Goal: Task Accomplishment & Management: Manage account settings

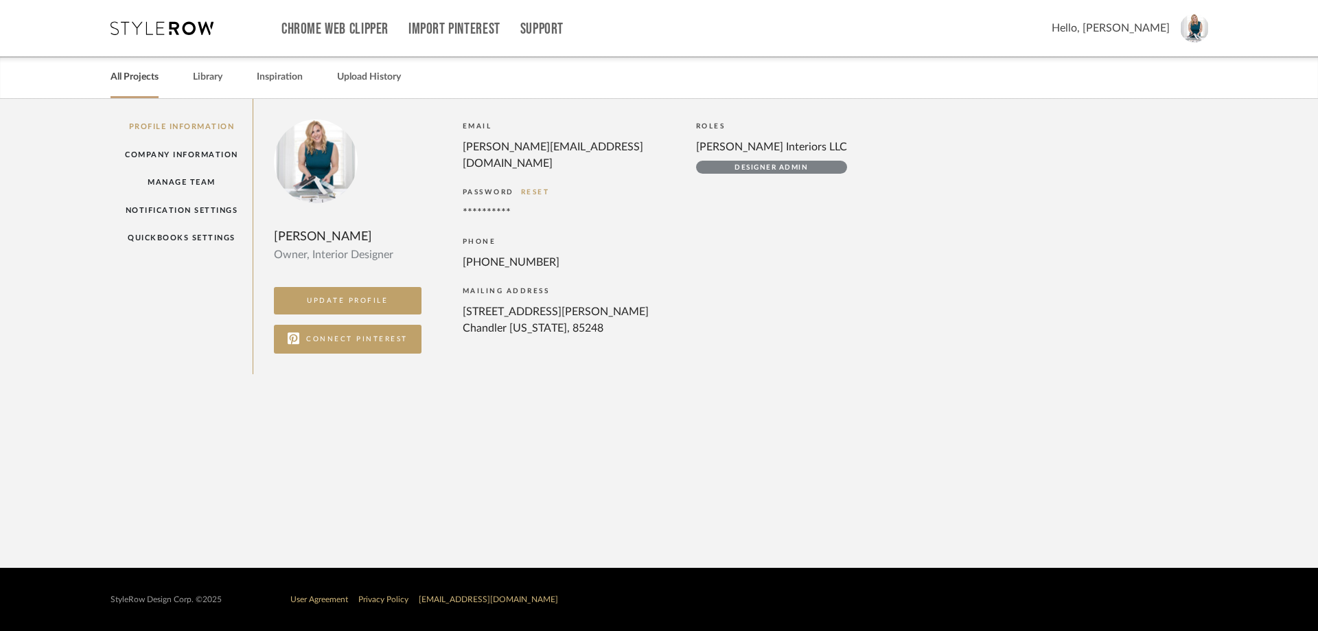
click at [141, 76] on link "All Projects" at bounding box center [135, 77] width 48 height 19
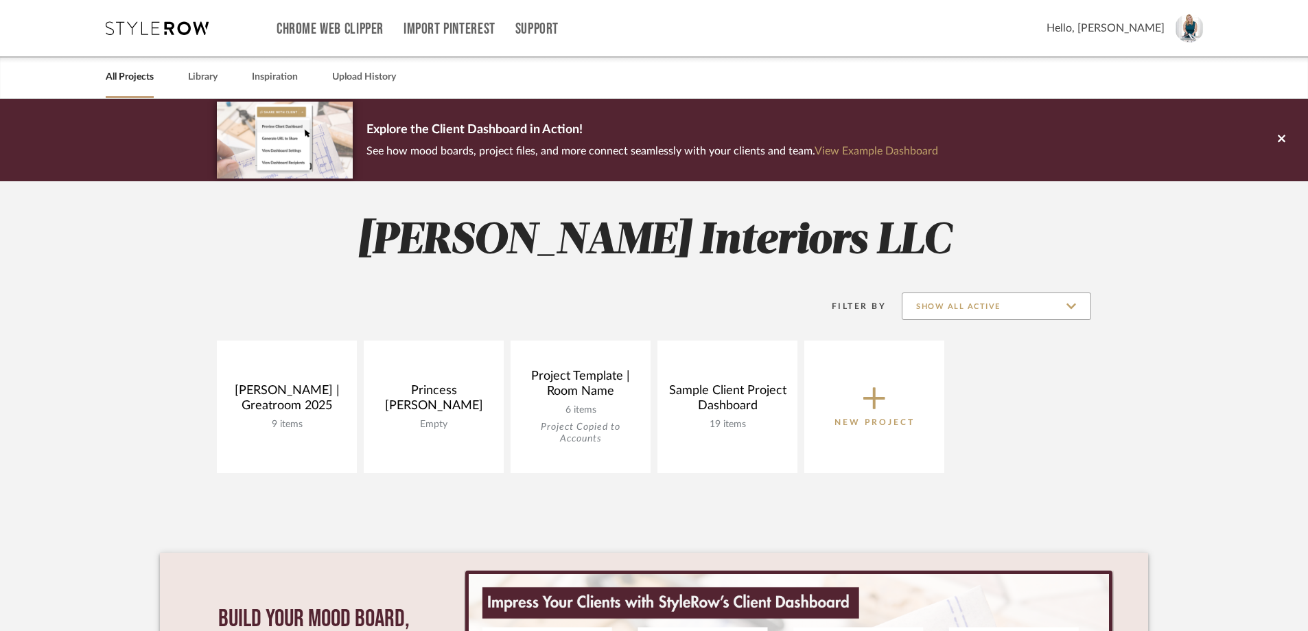
click at [1009, 313] on input "Show All Active" at bounding box center [996, 305] width 189 height 27
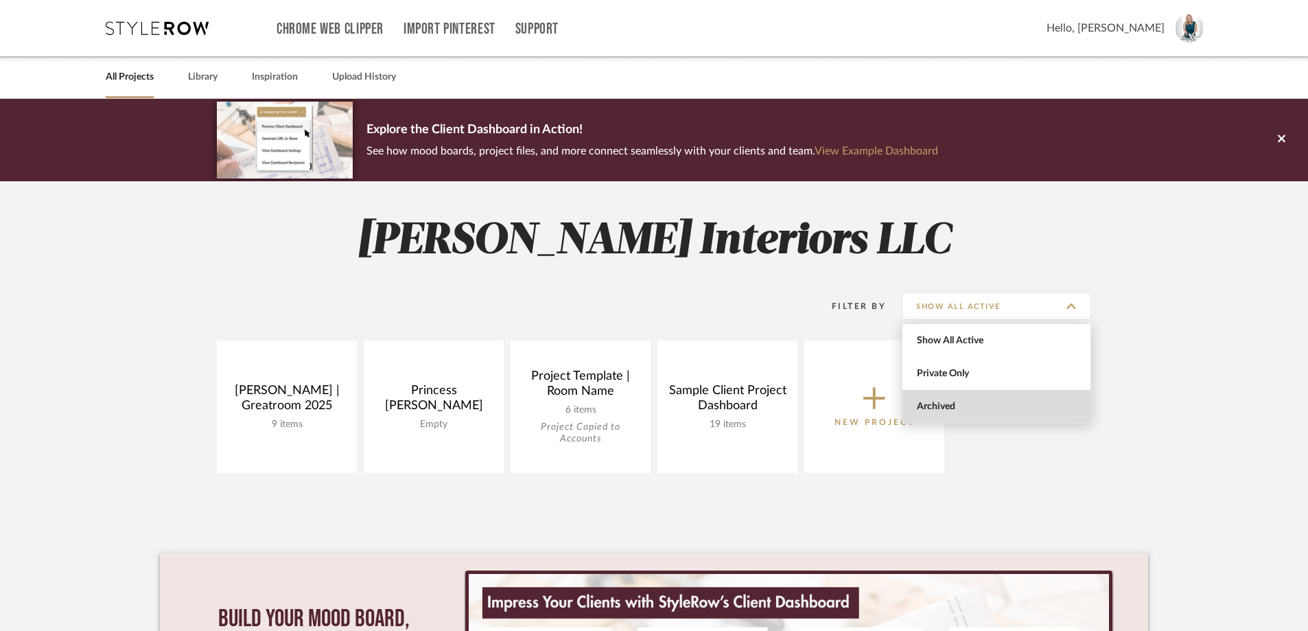
click at [973, 406] on span "Archived" at bounding box center [998, 407] width 163 height 12
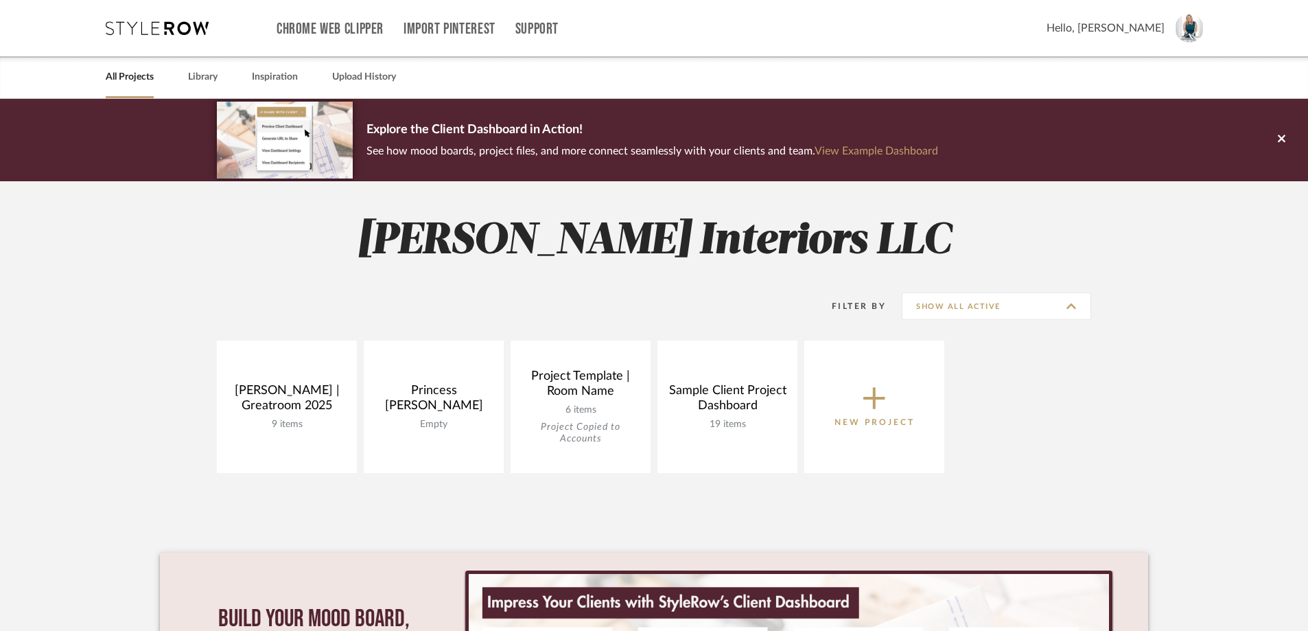
type input "Archived"
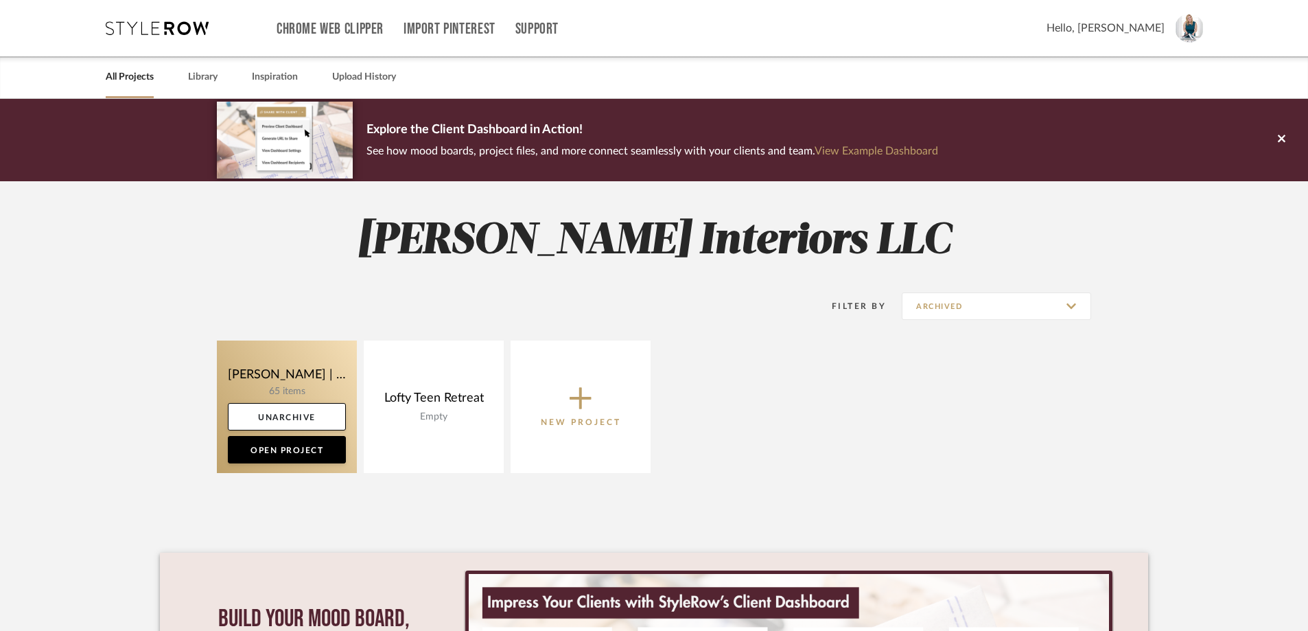
click at [265, 367] on link at bounding box center [287, 407] width 140 height 132
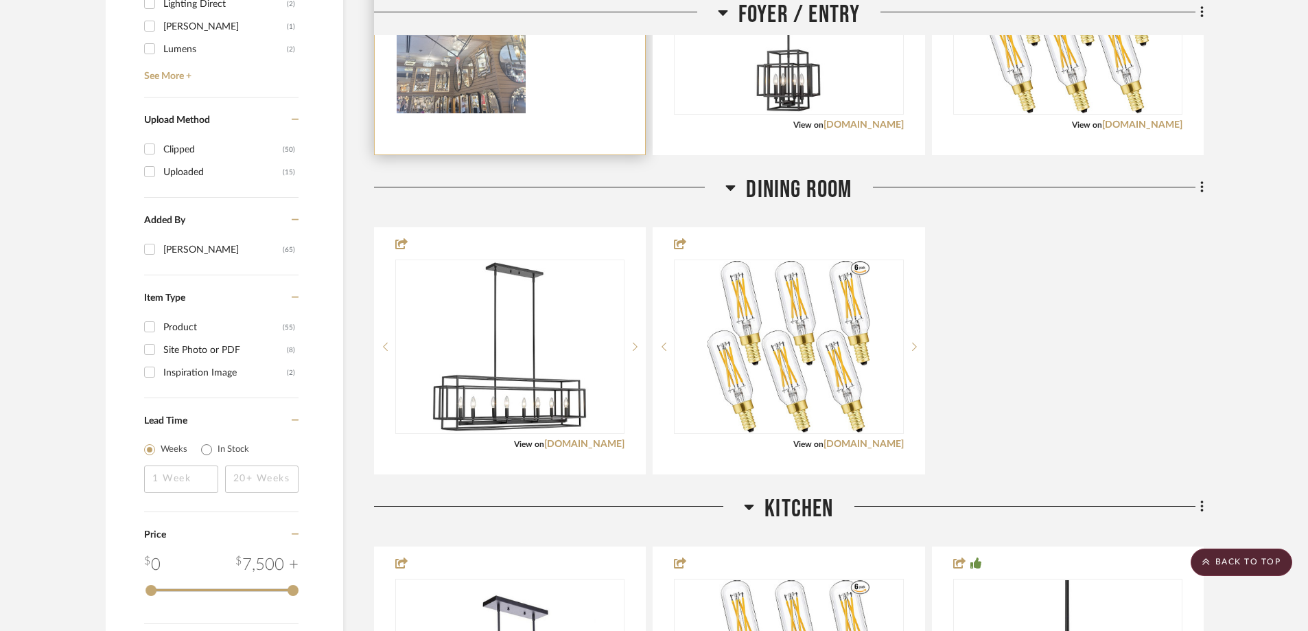
scroll to position [1648, 0]
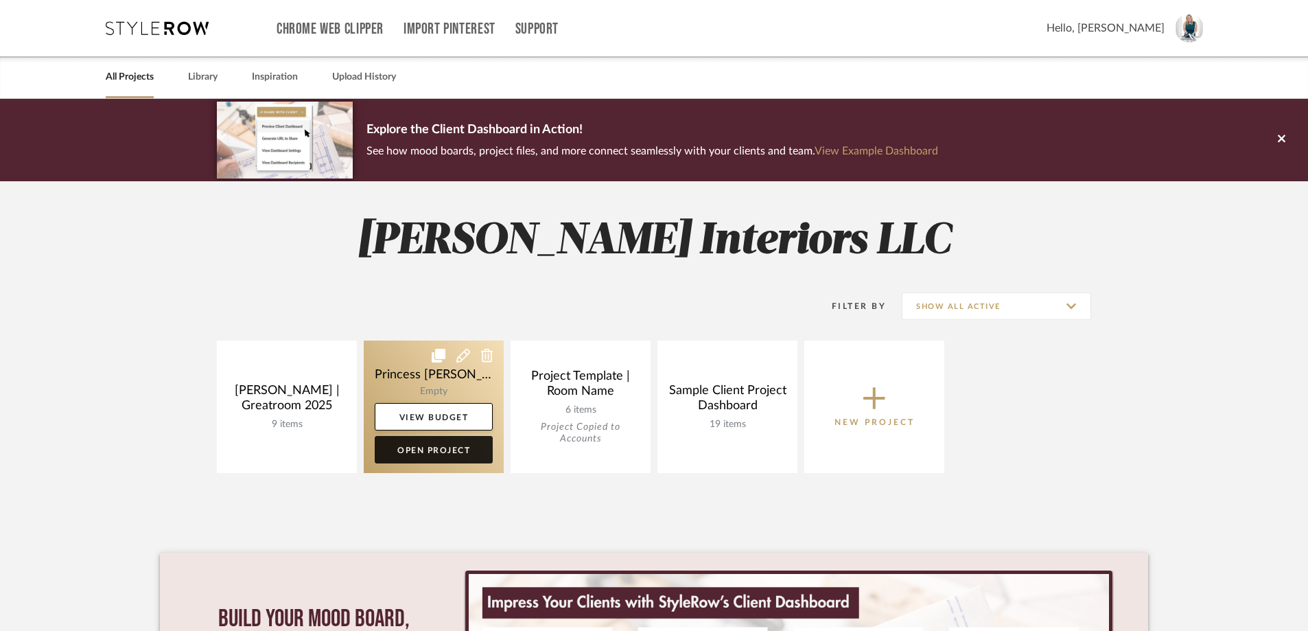
click at [431, 448] on link "Open Project" at bounding box center [434, 449] width 118 height 27
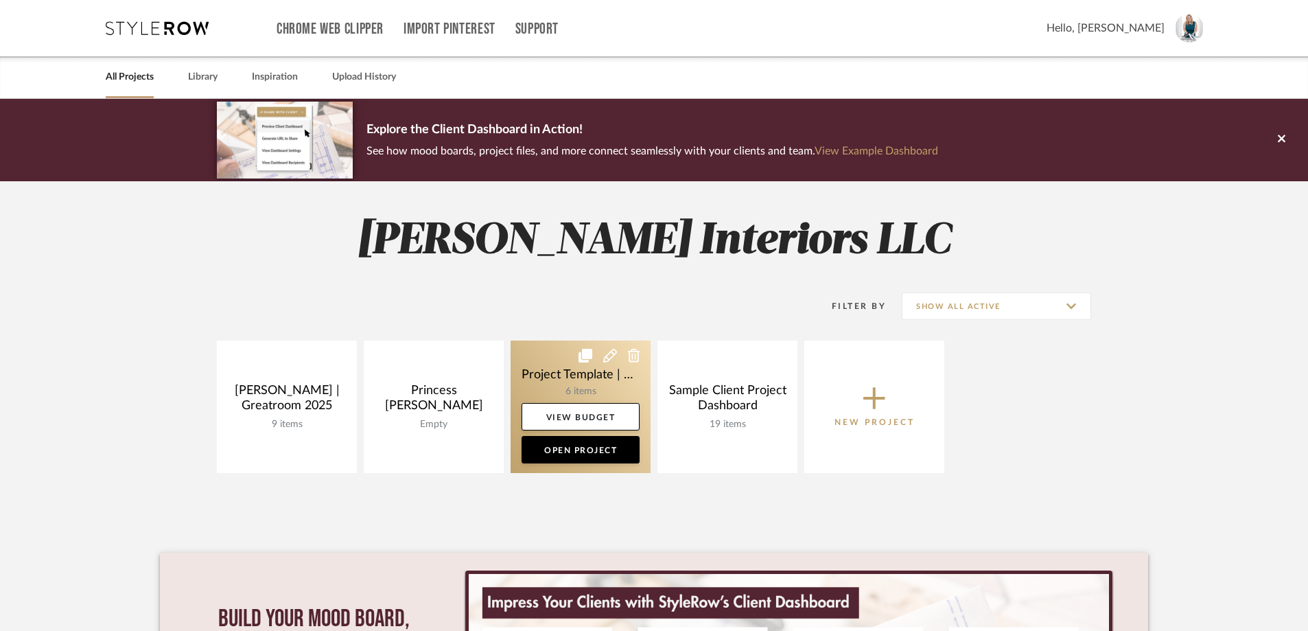
click at [592, 373] on link at bounding box center [581, 407] width 140 height 132
click at [614, 353] on icon at bounding box center [610, 356] width 14 height 14
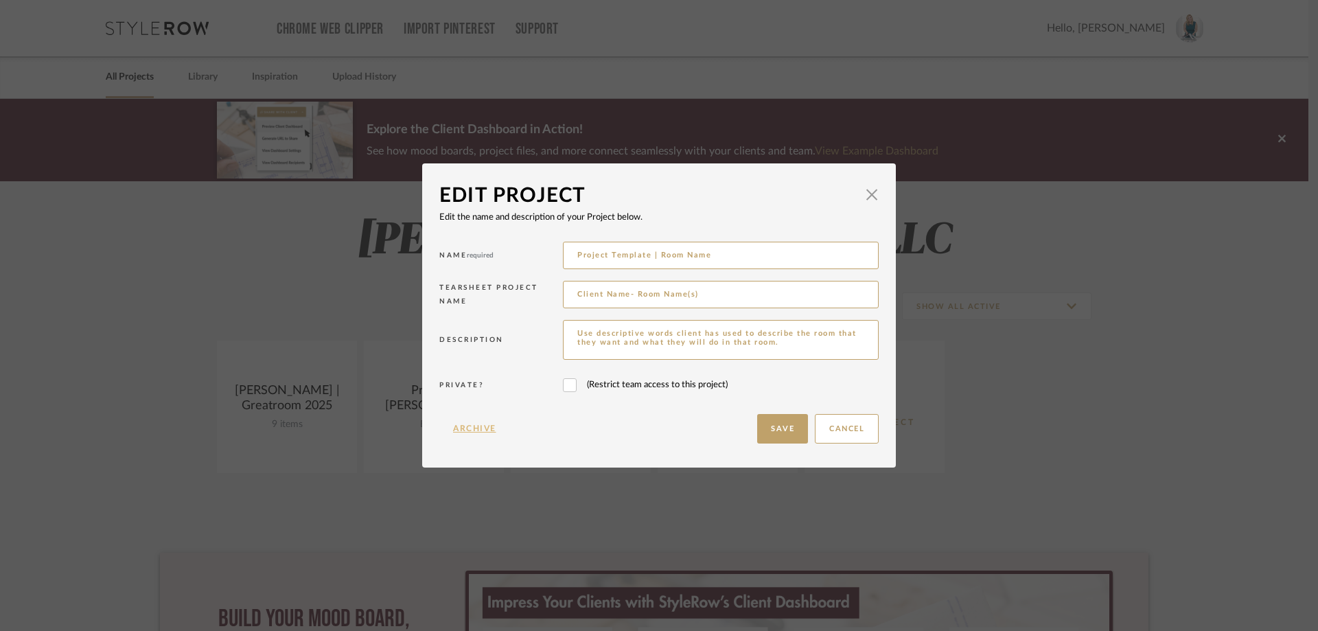
click at [470, 425] on button "Archive" at bounding box center [474, 429] width 71 height 30
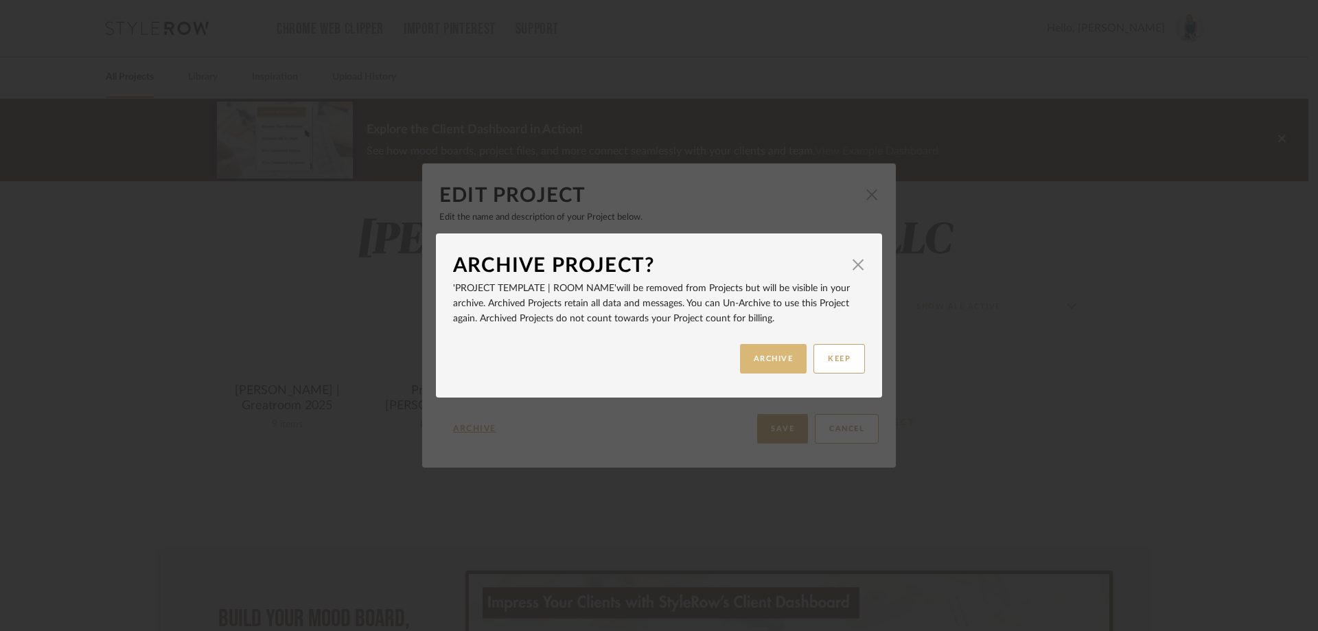
click at [760, 360] on button "ARCHIVE" at bounding box center [773, 359] width 67 height 30
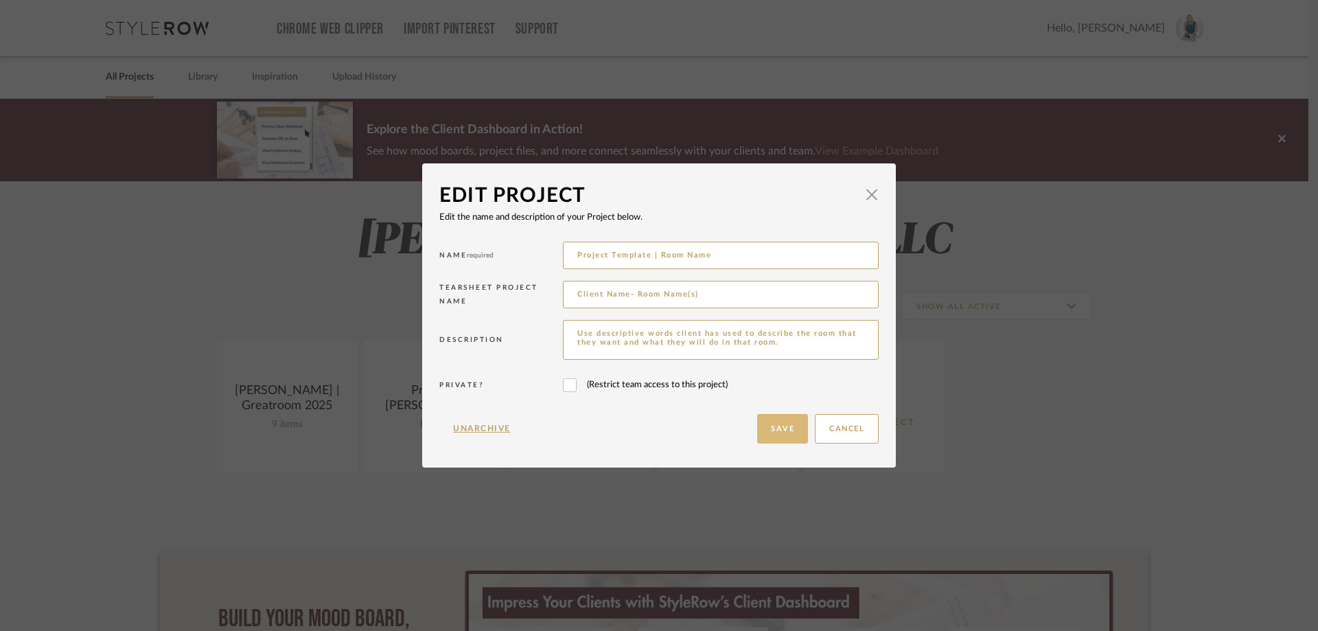
click at [767, 438] on button "Save" at bounding box center [782, 429] width 51 height 30
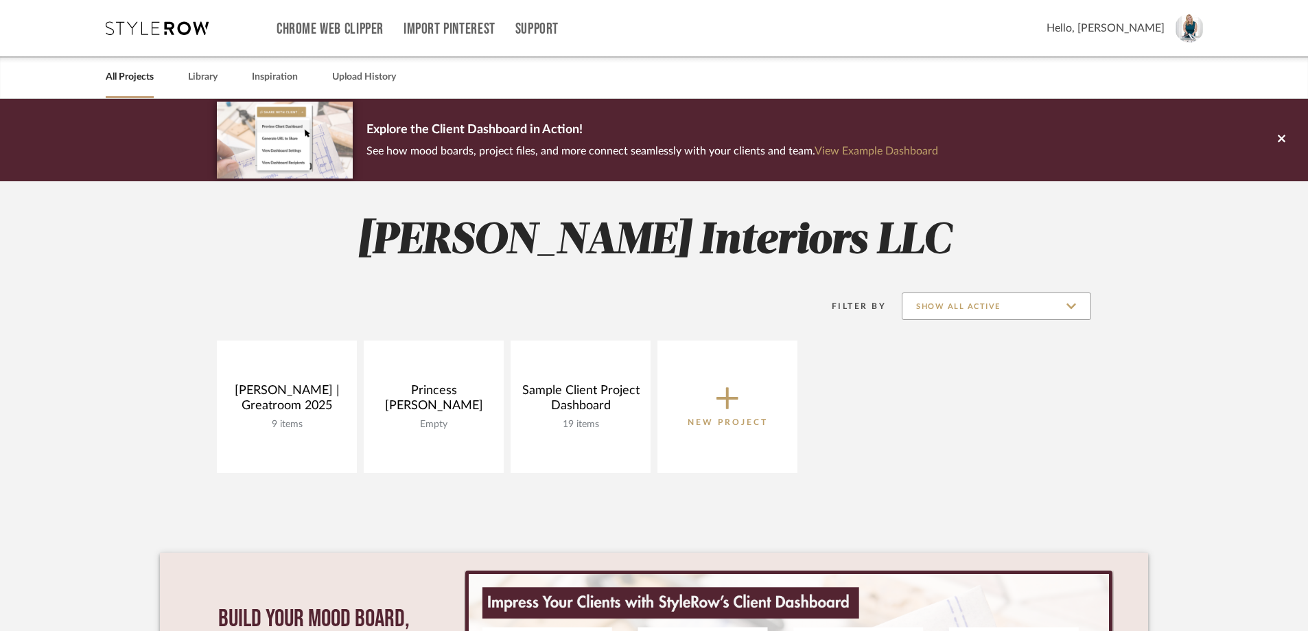
click at [1033, 308] on input "Show All Active" at bounding box center [996, 305] width 189 height 27
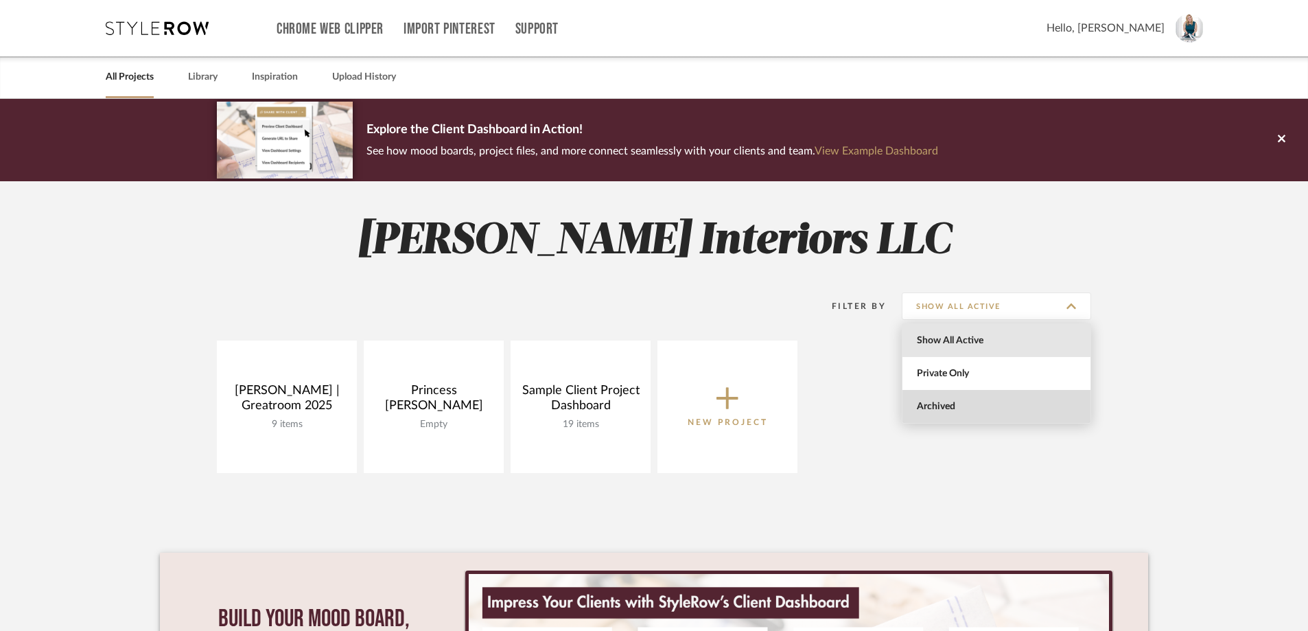
click at [972, 415] on span "Archived" at bounding box center [997, 406] width 188 height 33
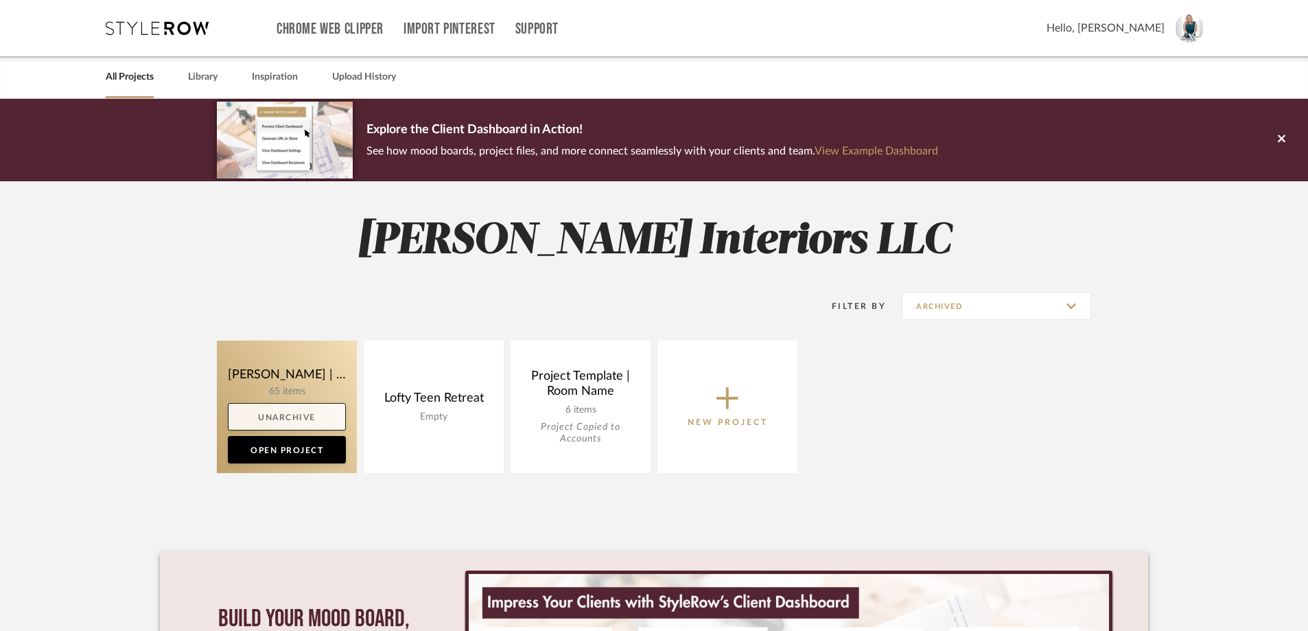
click at [310, 415] on link "Unarchive" at bounding box center [287, 416] width 118 height 27
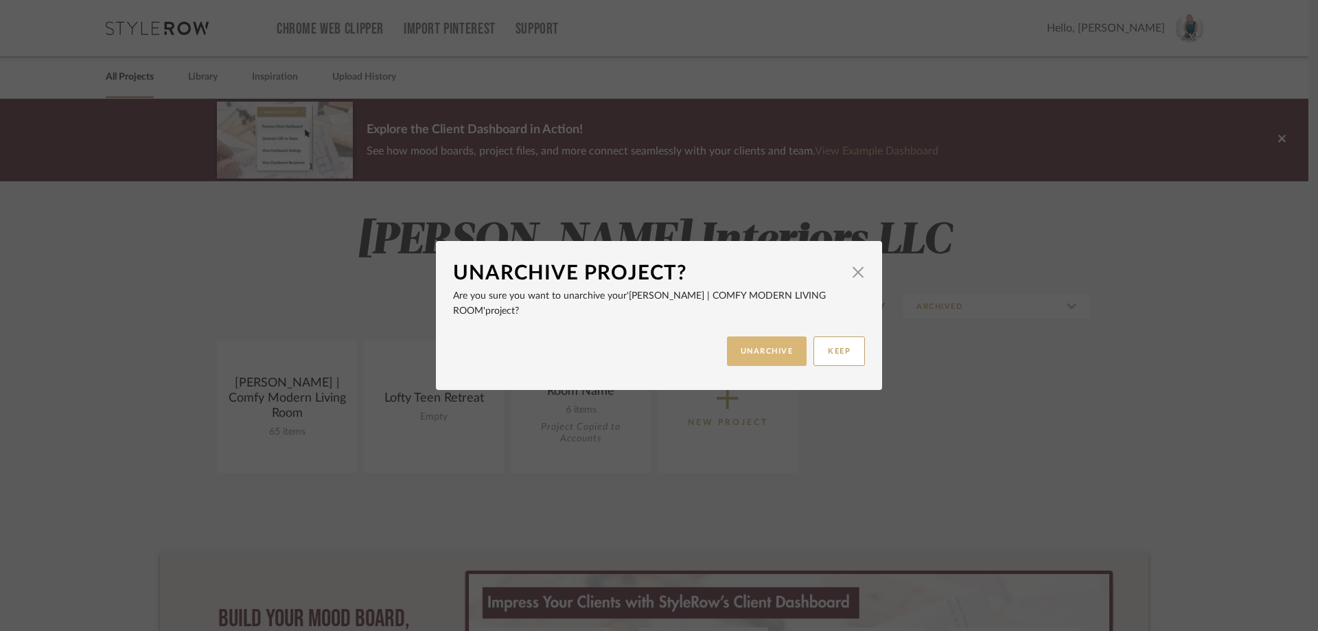
click at [739, 343] on button "UNARCHIVE" at bounding box center [767, 351] width 80 height 30
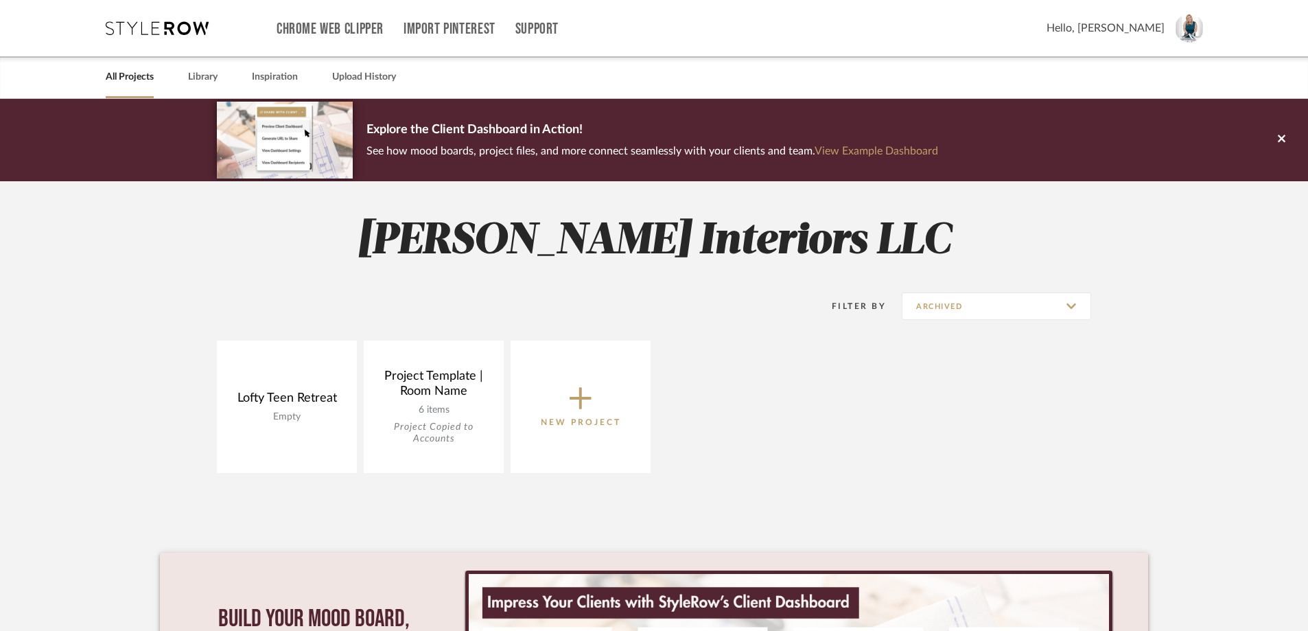
click at [135, 74] on link "All Projects" at bounding box center [130, 77] width 48 height 19
click at [1004, 303] on input "Archived" at bounding box center [996, 305] width 189 height 27
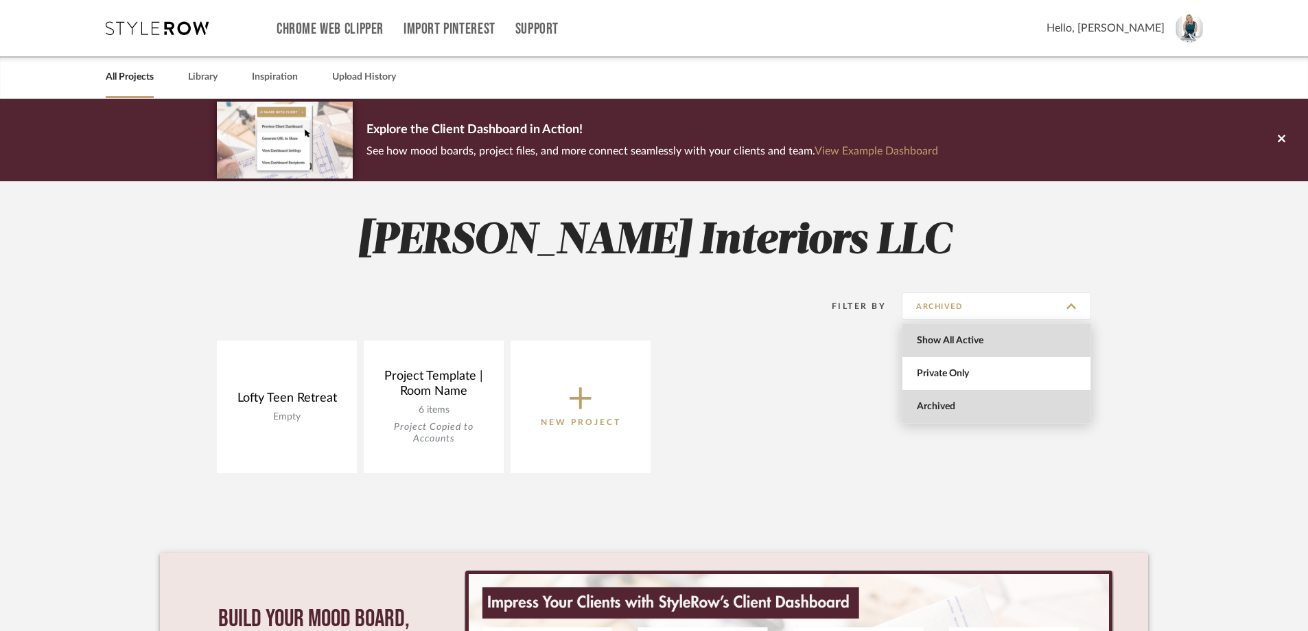
click at [1000, 345] on span "Show All Active" at bounding box center [998, 341] width 163 height 12
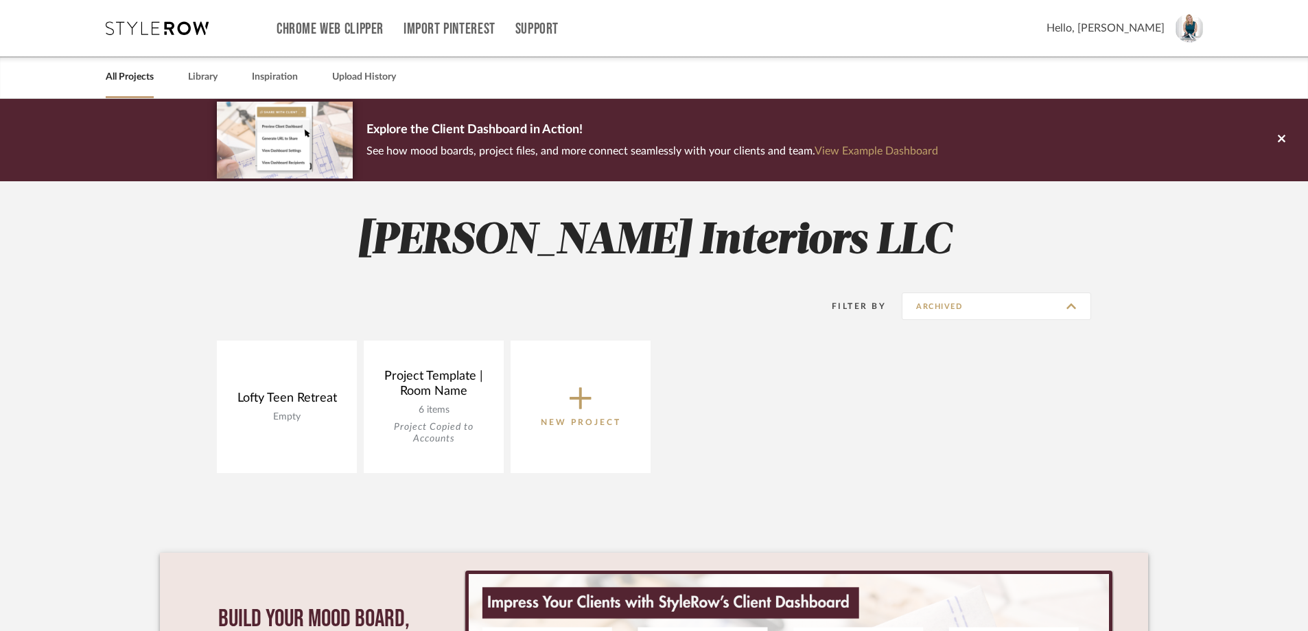
type input "Show All Active"
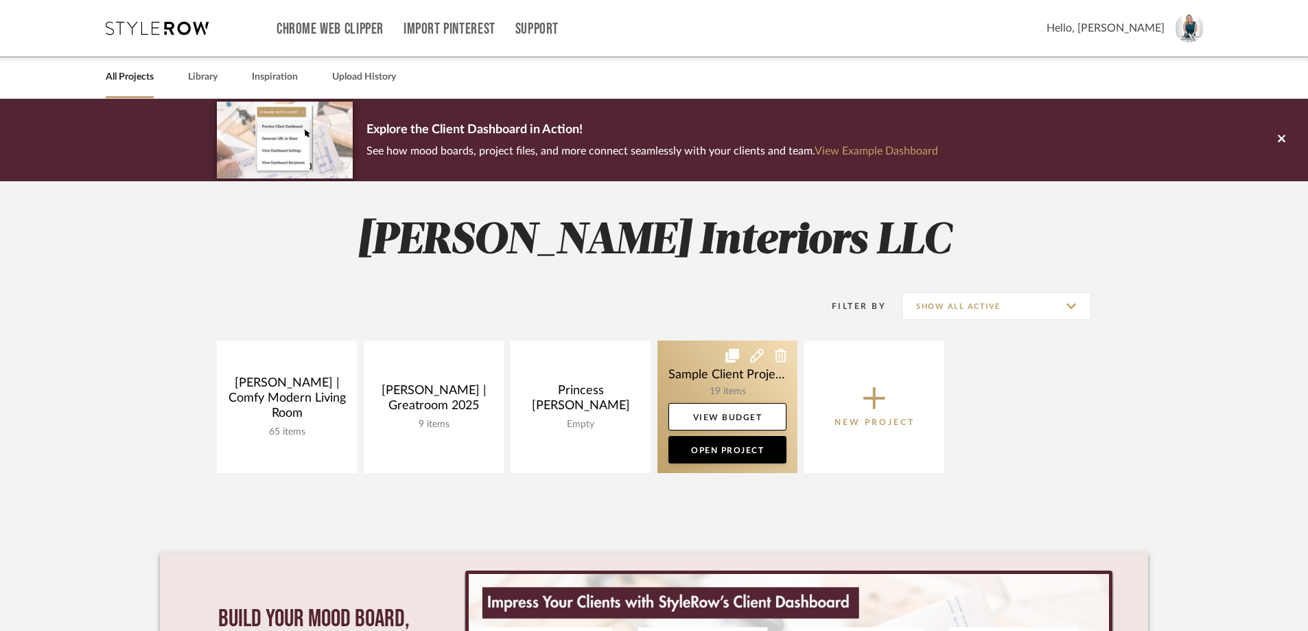
click at [732, 354] on icon at bounding box center [733, 356] width 14 height 14
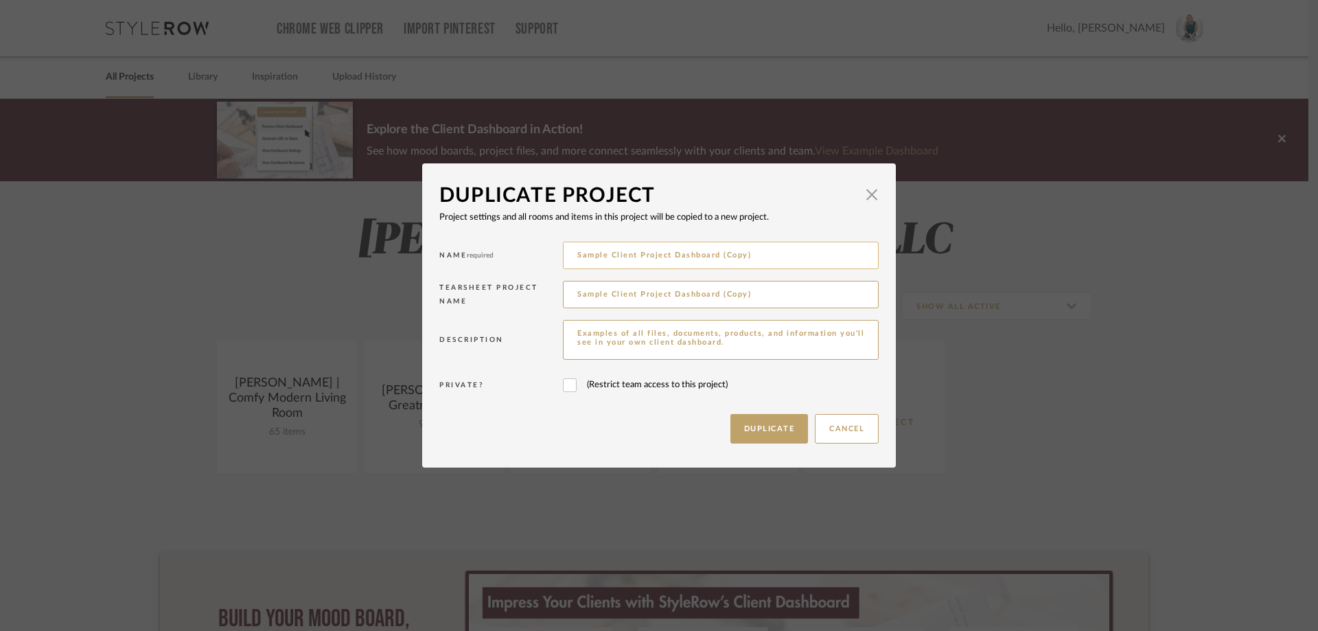
click at [763, 252] on input "Sample Client Project Dashboard (Copy)" at bounding box center [721, 255] width 316 height 27
drag, startPoint x: 754, startPoint y: 251, endPoint x: 554, endPoint y: 266, distance: 201.0
click at [554, 266] on div "Name required Sample Client Project Dashboard (Copy)" at bounding box center [658, 257] width 439 height 39
type input "Wruk"
click at [835, 426] on button "Cancel" at bounding box center [847, 429] width 64 height 30
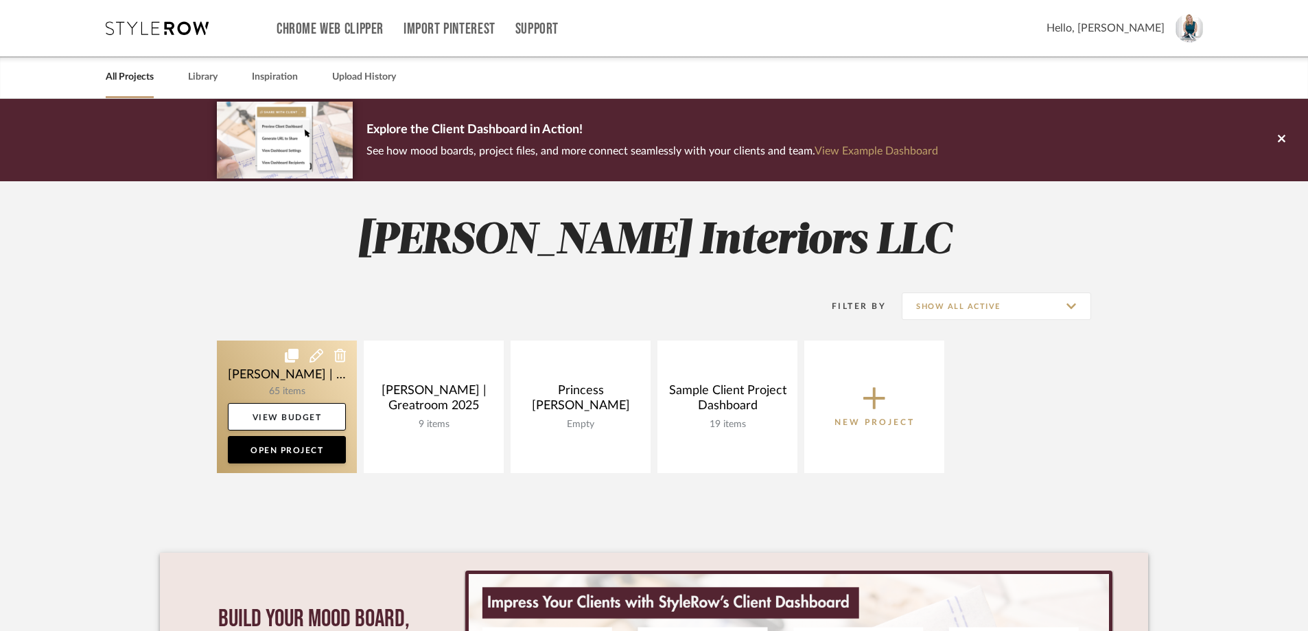
click at [299, 372] on link at bounding box center [287, 407] width 140 height 132
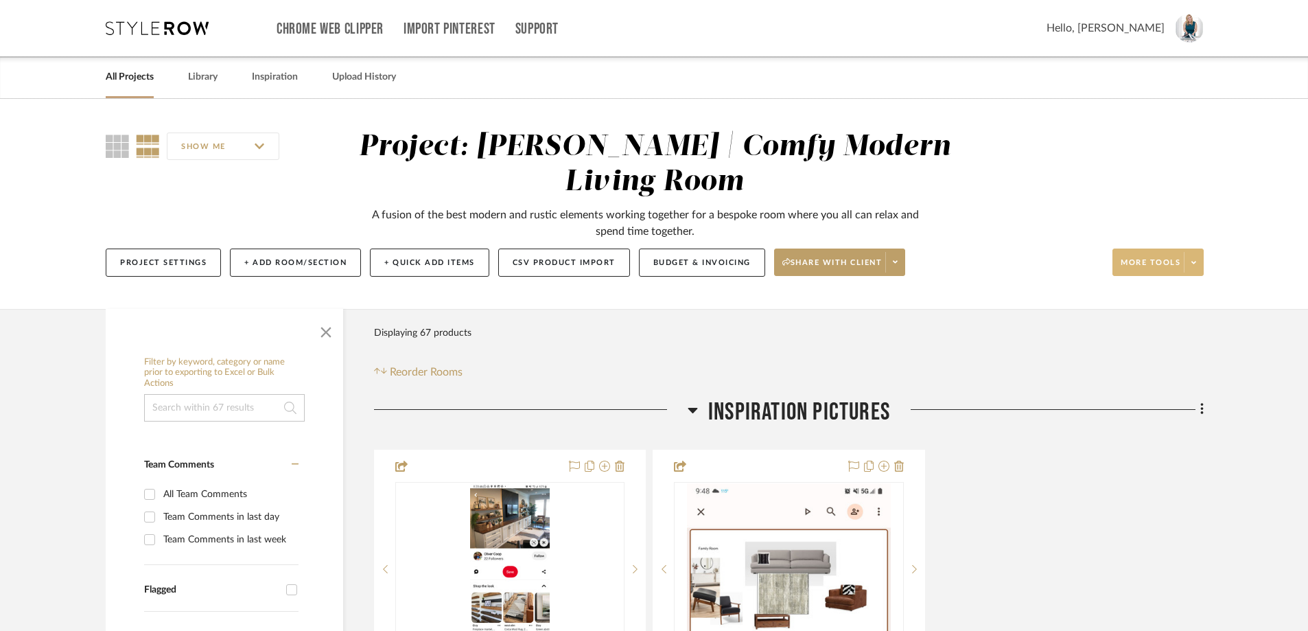
click at [1192, 259] on icon at bounding box center [1194, 263] width 5 height 8
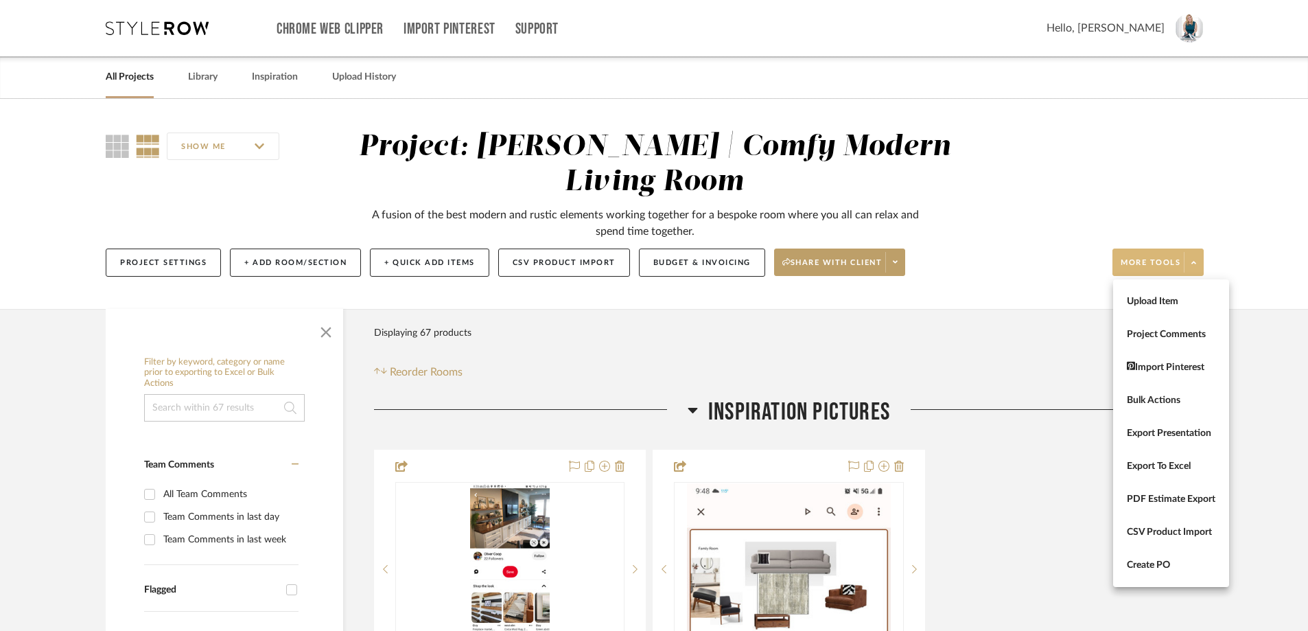
click at [143, 252] on div at bounding box center [654, 315] width 1308 height 631
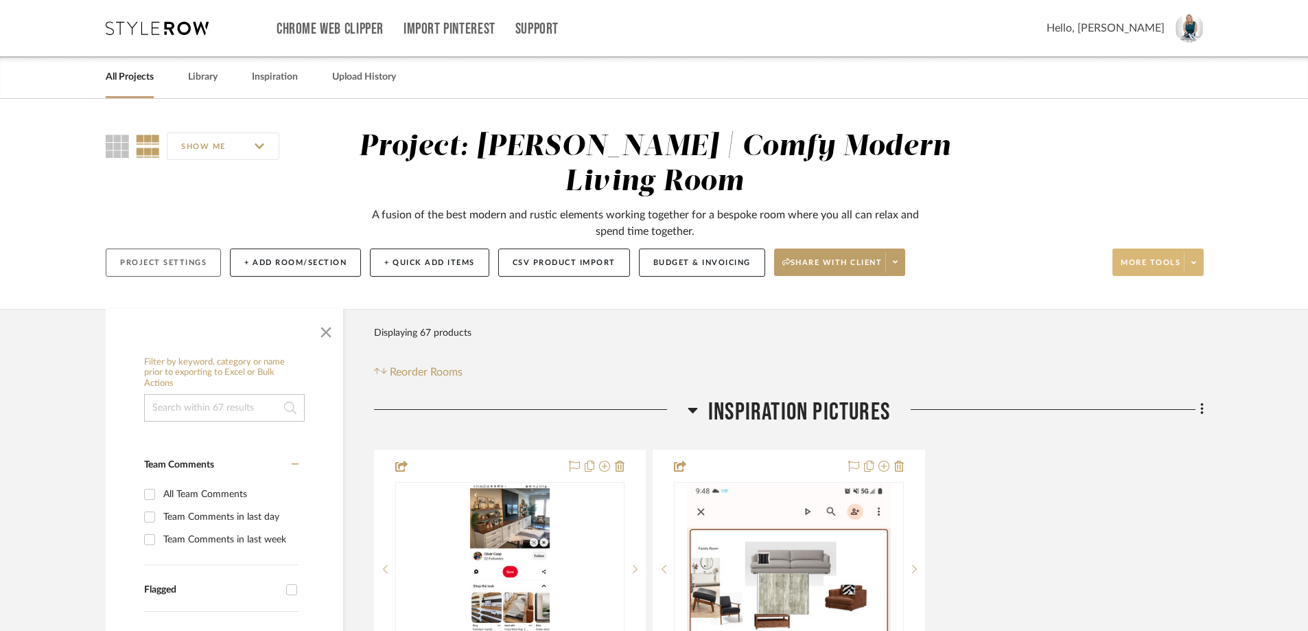
click at [150, 259] on button "Project Settings" at bounding box center [163, 263] width 115 height 28
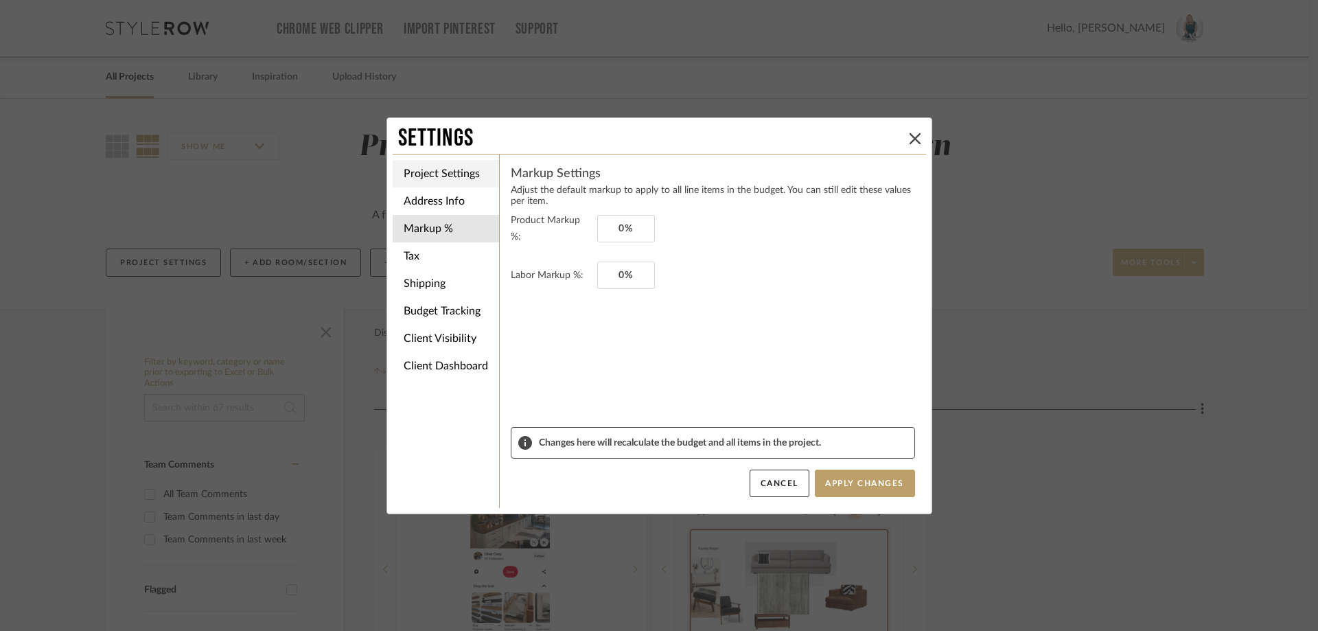
click at [452, 173] on li "Project Settings" at bounding box center [446, 173] width 106 height 27
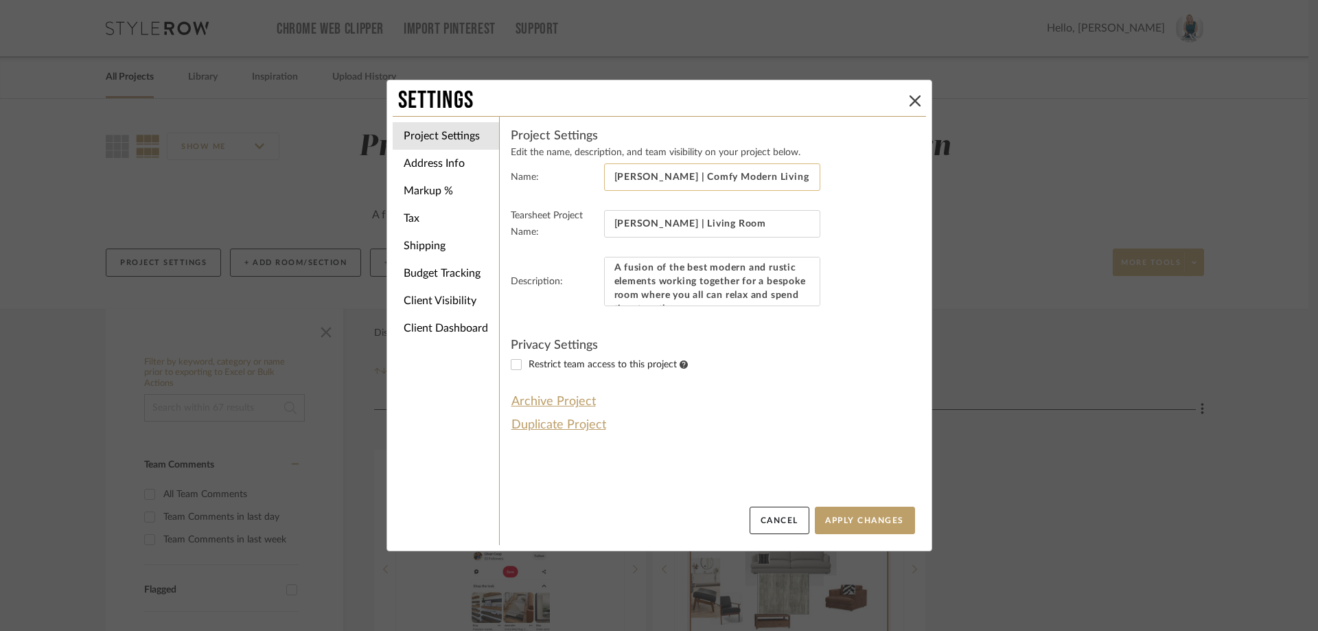
click at [774, 178] on input "Jeziorski | Comfy Modern Living Room" at bounding box center [712, 176] width 216 height 27
click at [676, 176] on input "Jeziorski | Comfy Modern Living Room" at bounding box center [712, 176] width 216 height 27
click at [914, 97] on icon at bounding box center [915, 100] width 11 height 11
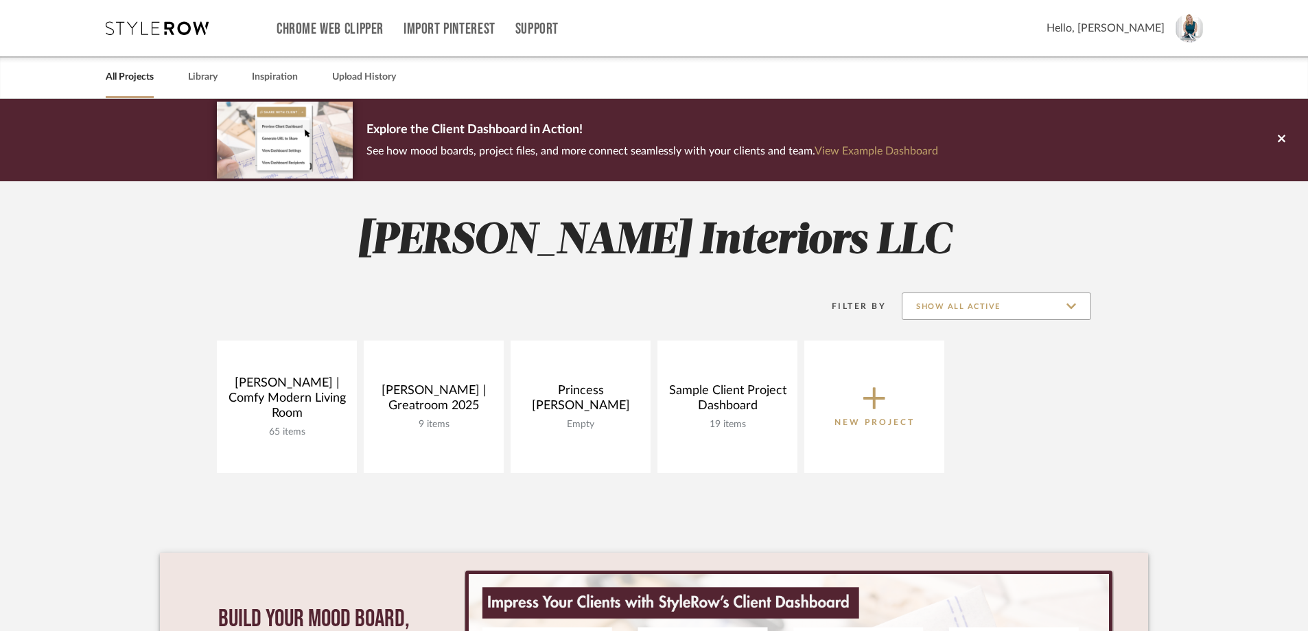
click at [984, 310] on input "Show All Active" at bounding box center [996, 305] width 189 height 27
click at [962, 400] on span "Archived" at bounding box center [997, 406] width 188 height 33
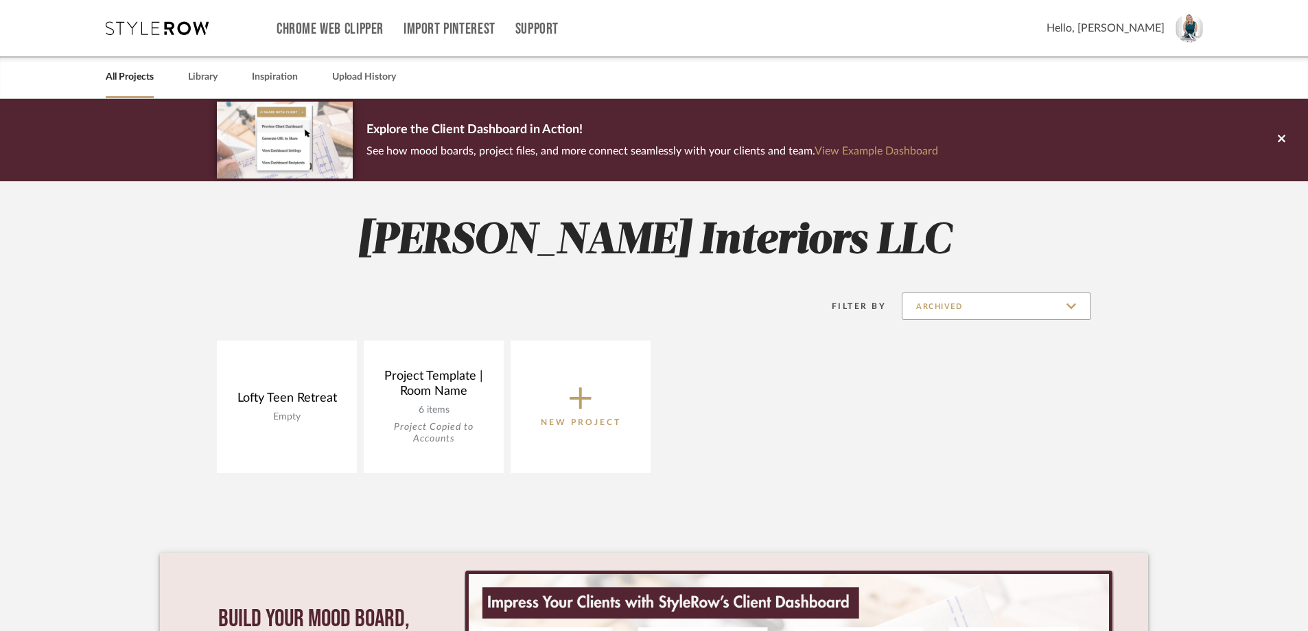
click at [979, 309] on input "Archived" at bounding box center [996, 305] width 189 height 27
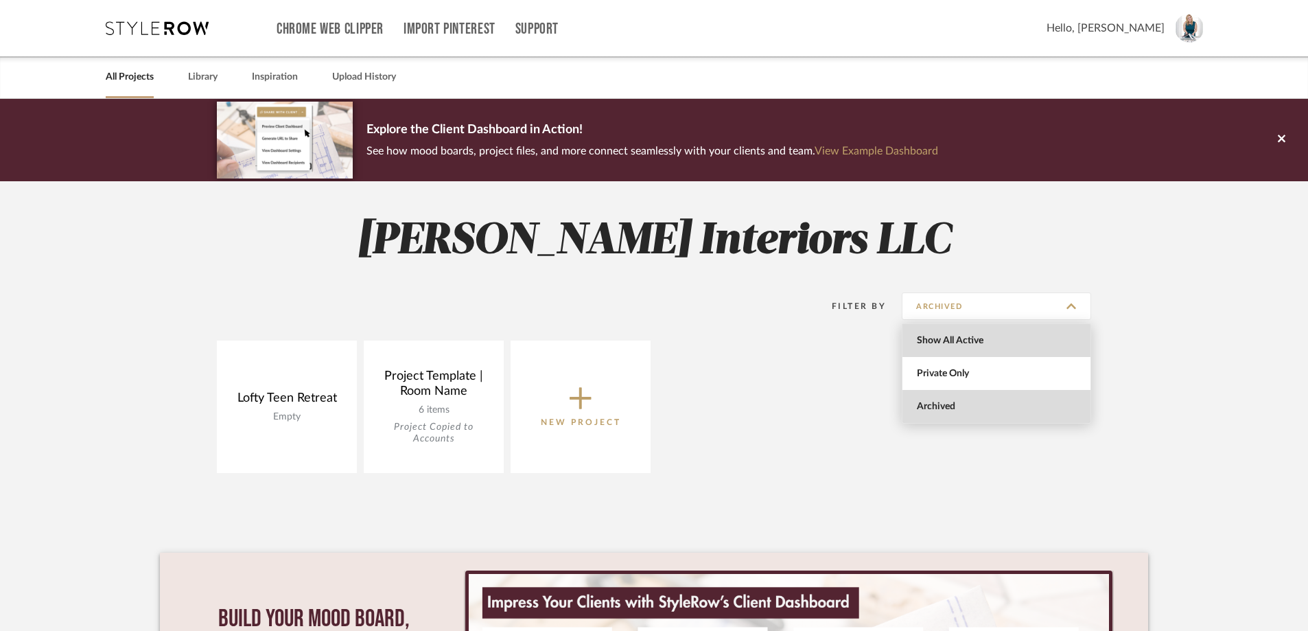
click at [951, 345] on span "Show All Active" at bounding box center [998, 341] width 163 height 12
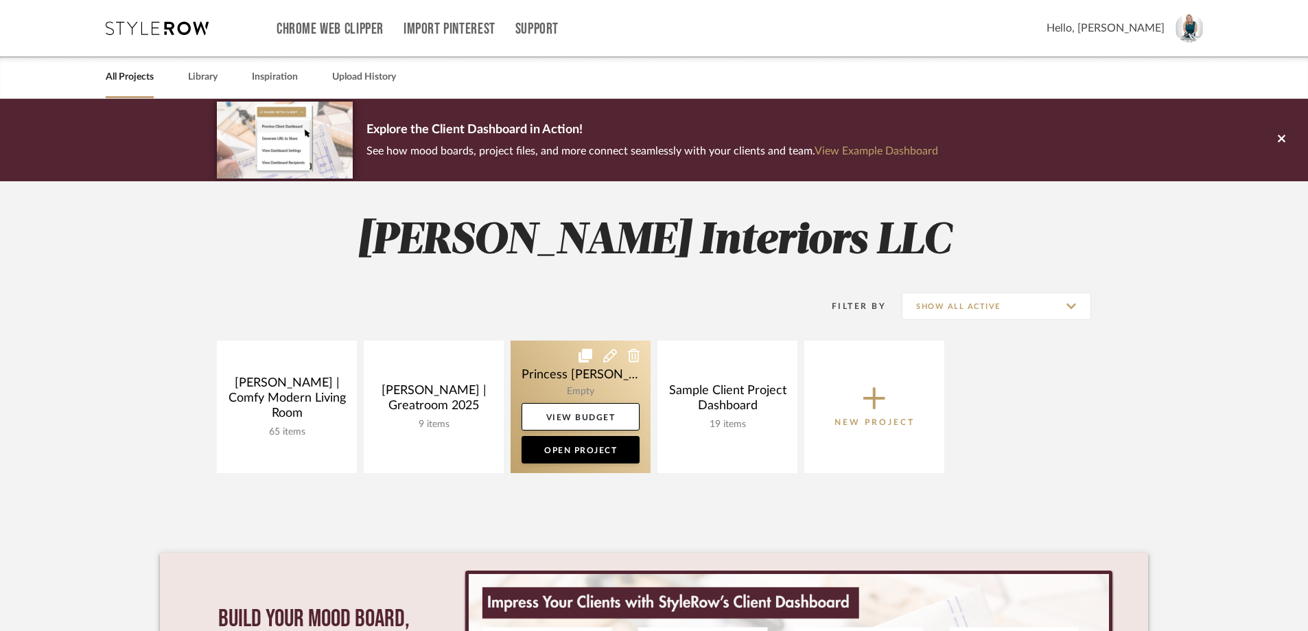
click at [606, 354] on icon at bounding box center [610, 356] width 14 height 14
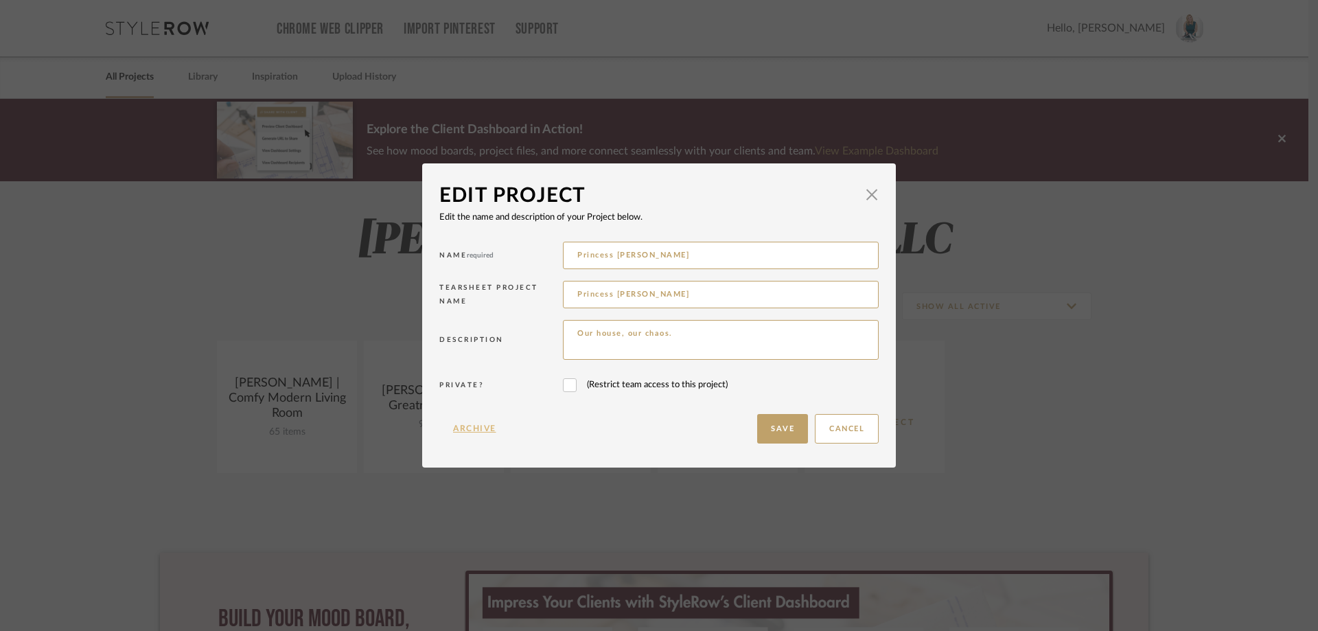
click at [483, 430] on button "Archive" at bounding box center [474, 429] width 71 height 30
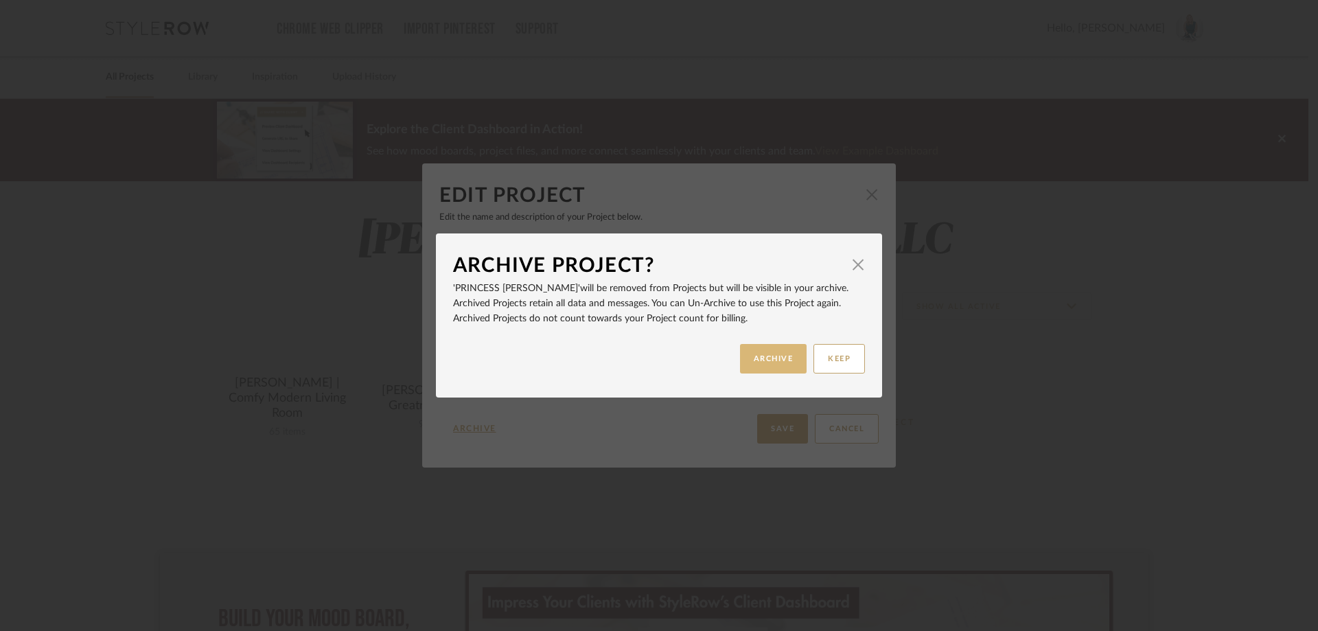
click at [768, 356] on button "ARCHIVE" at bounding box center [773, 359] width 67 height 30
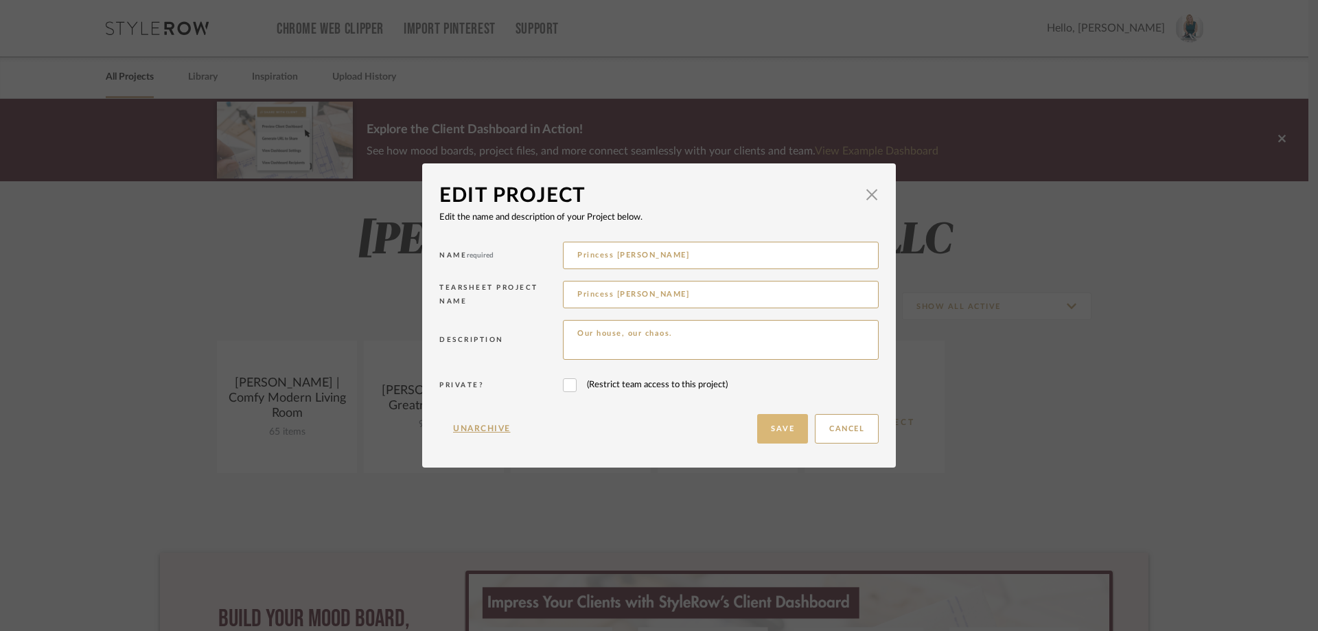
click at [767, 422] on button "Save" at bounding box center [782, 429] width 51 height 30
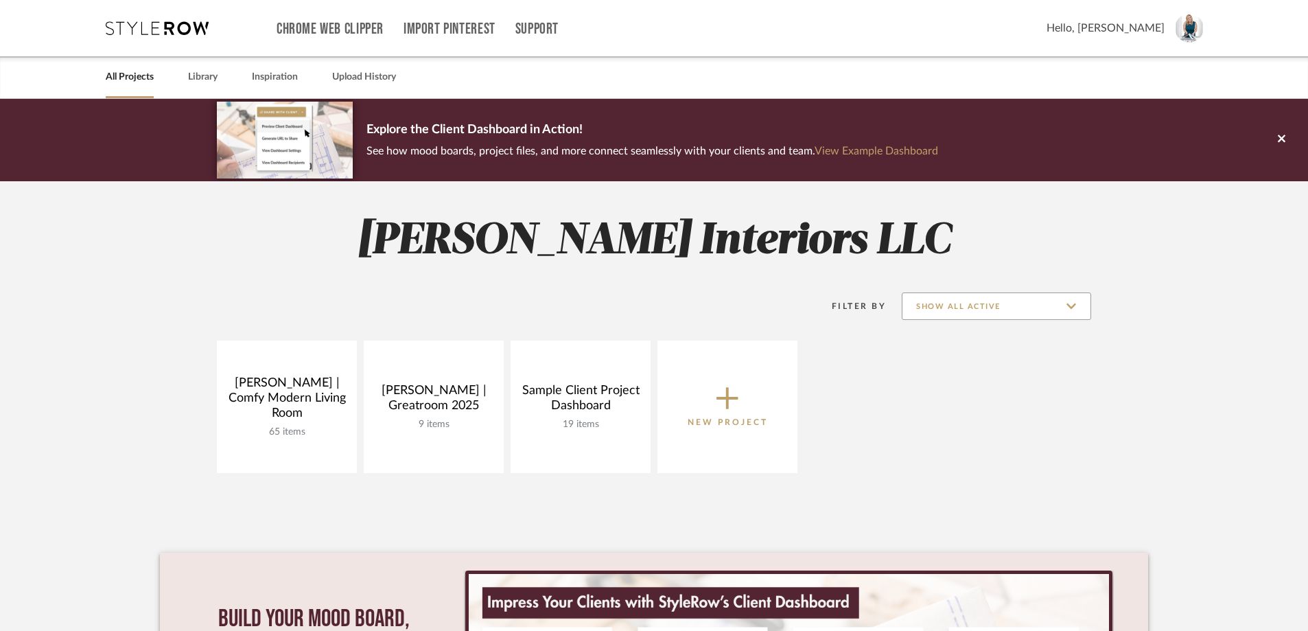
click at [995, 302] on input "Show All Active" at bounding box center [996, 305] width 189 height 27
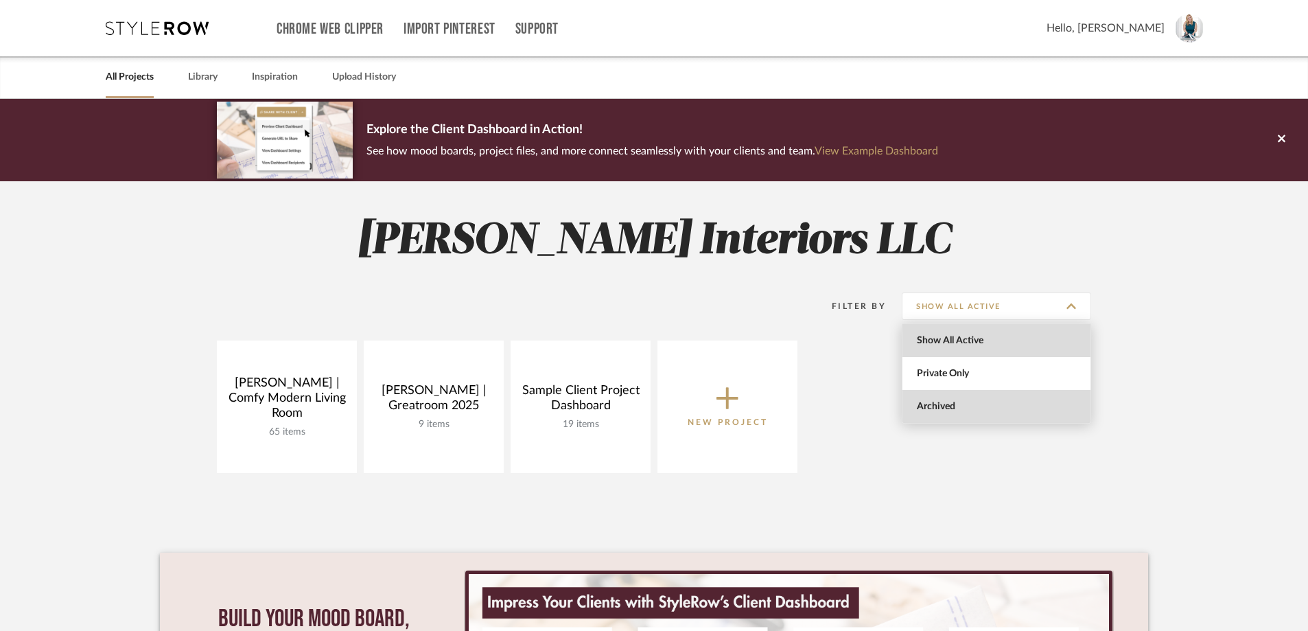
click at [969, 404] on span "Archived" at bounding box center [998, 407] width 163 height 12
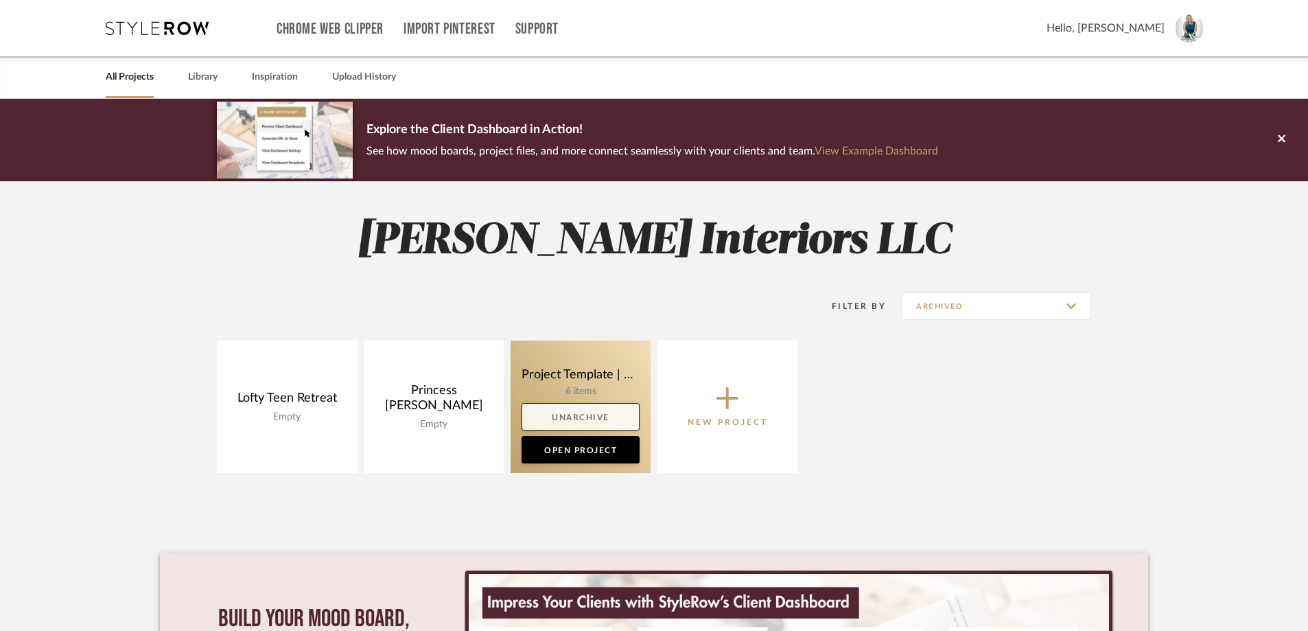
click at [604, 419] on link "Unarchive" at bounding box center [581, 416] width 118 height 27
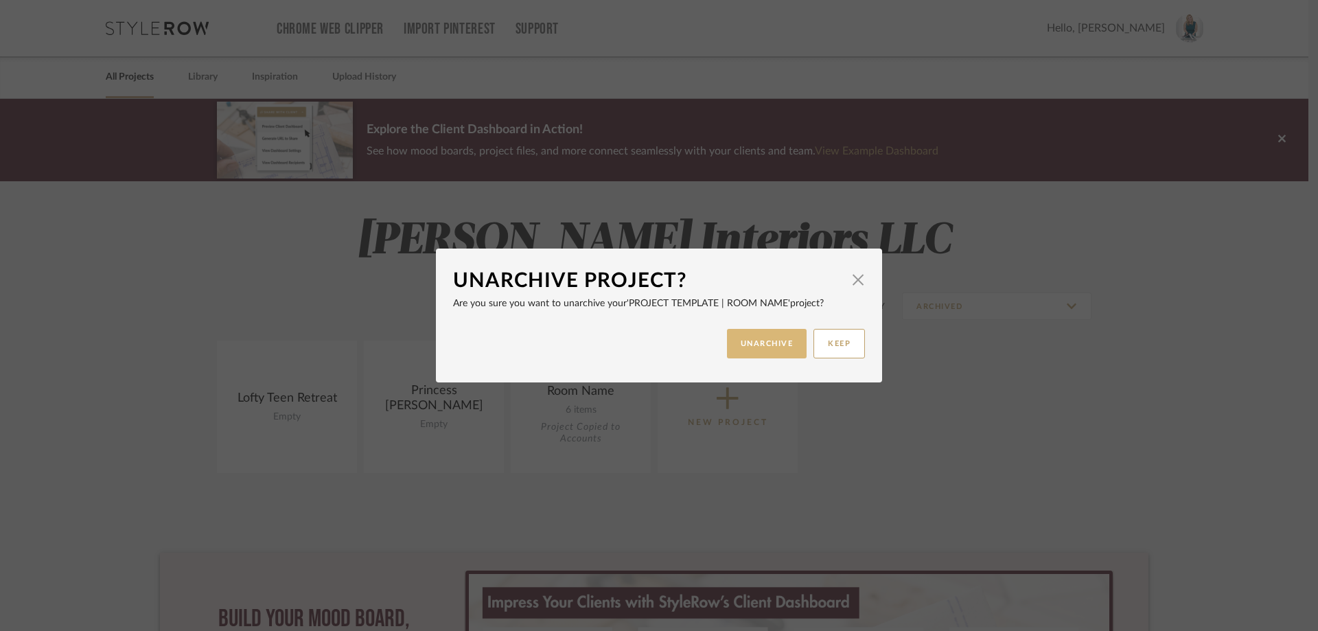
click at [776, 336] on button "UNARCHIVE" at bounding box center [767, 344] width 80 height 30
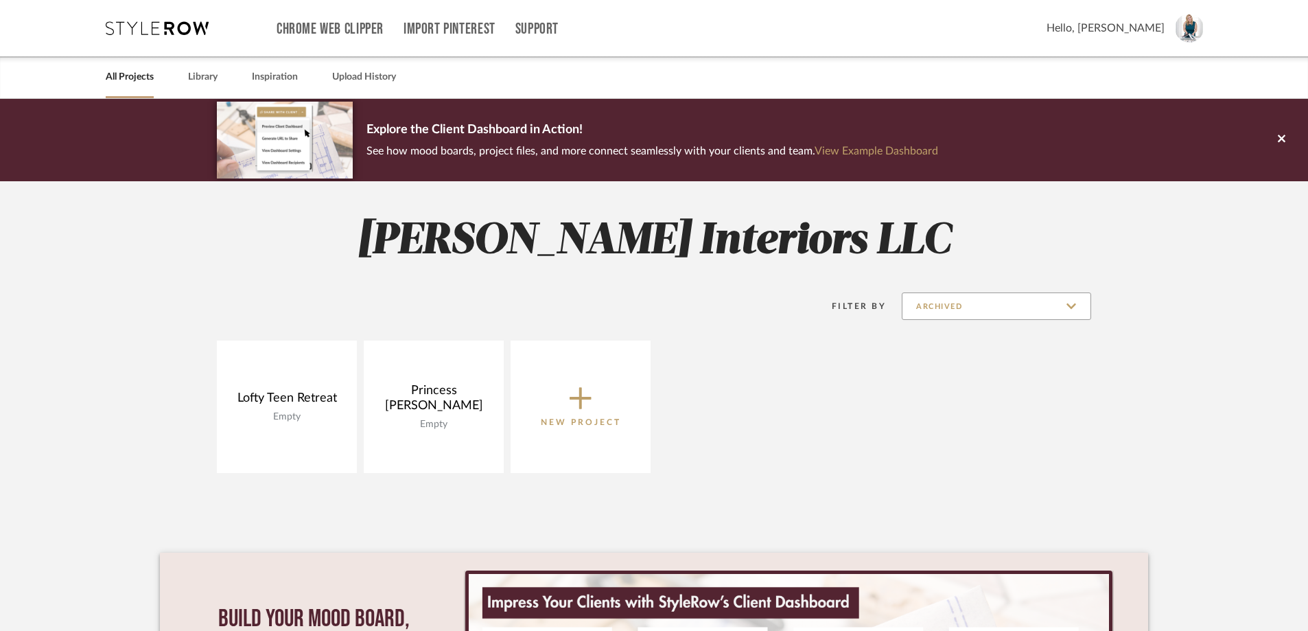
click at [981, 306] on input "Archived" at bounding box center [996, 305] width 189 height 27
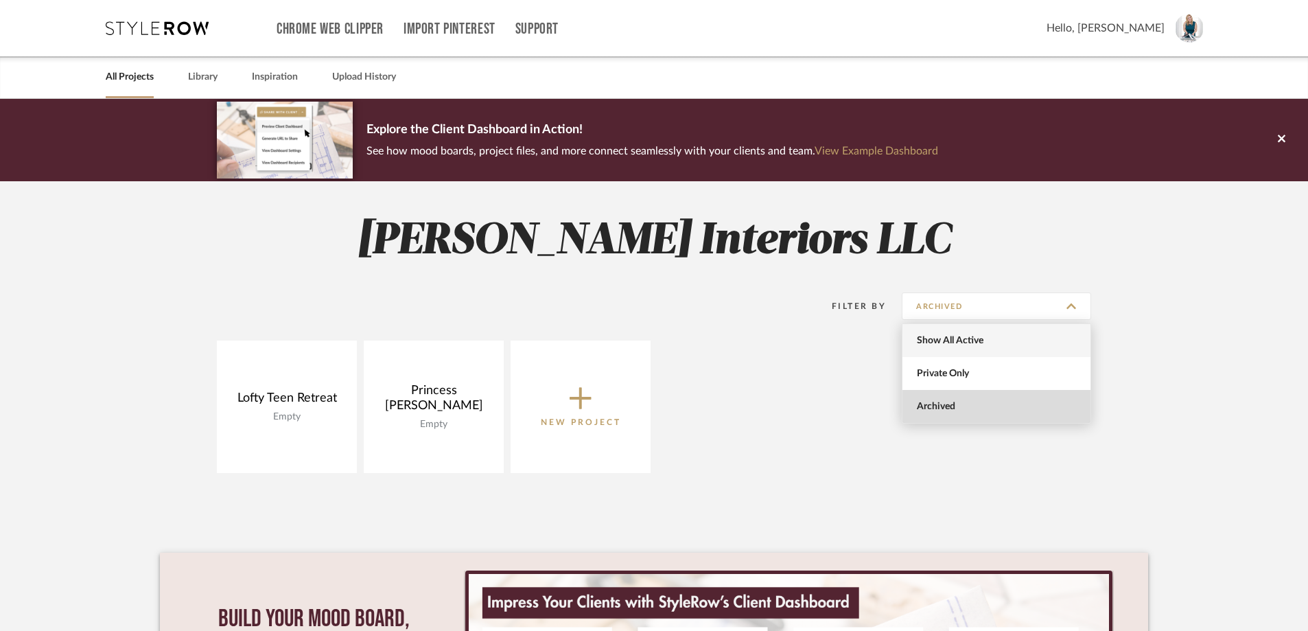
click at [965, 341] on span "Show All Active" at bounding box center [998, 341] width 163 height 12
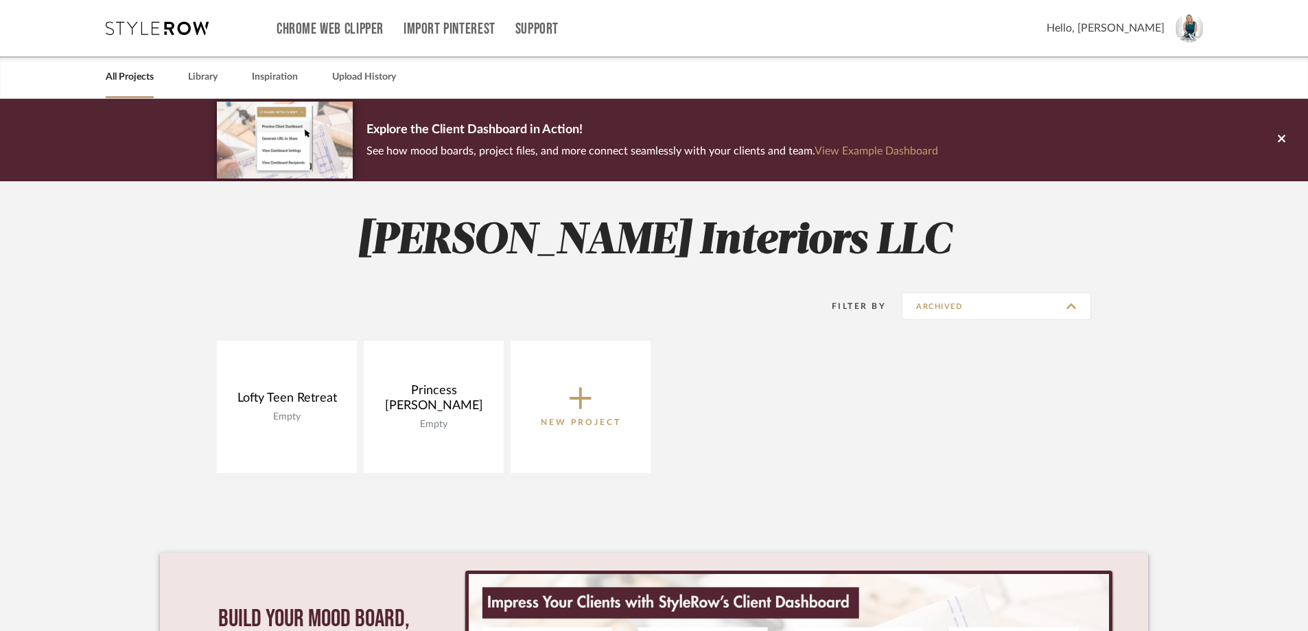
type input "Show All Active"
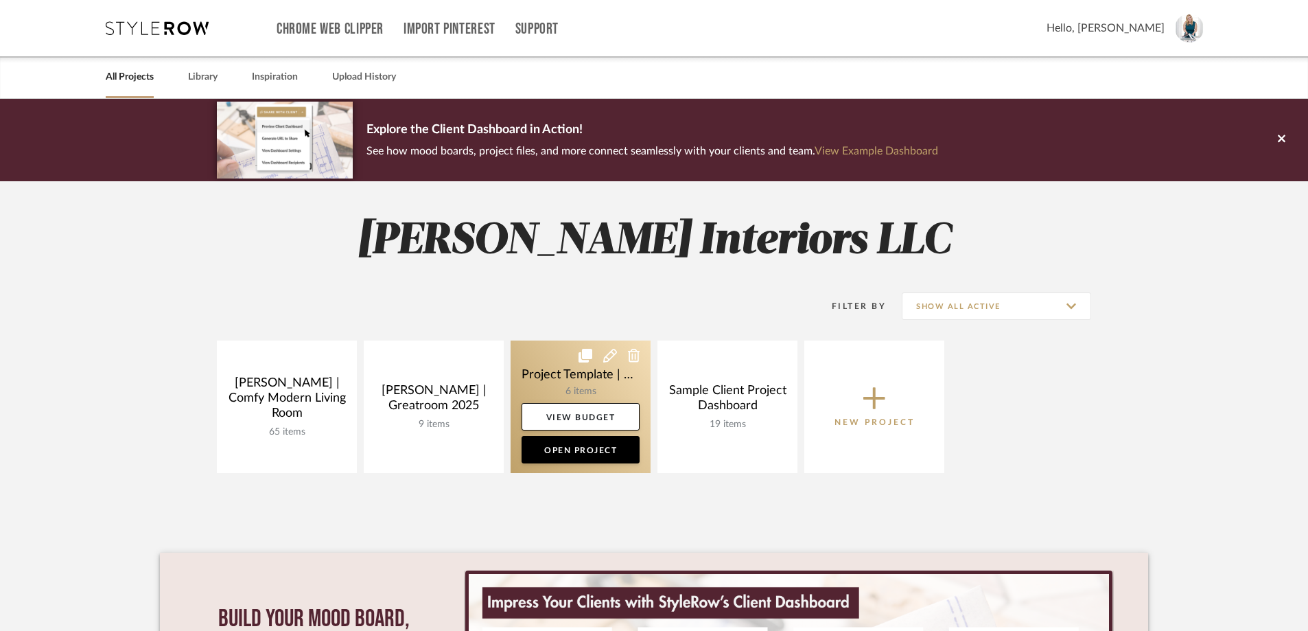
click at [590, 353] on icon at bounding box center [586, 356] width 14 height 14
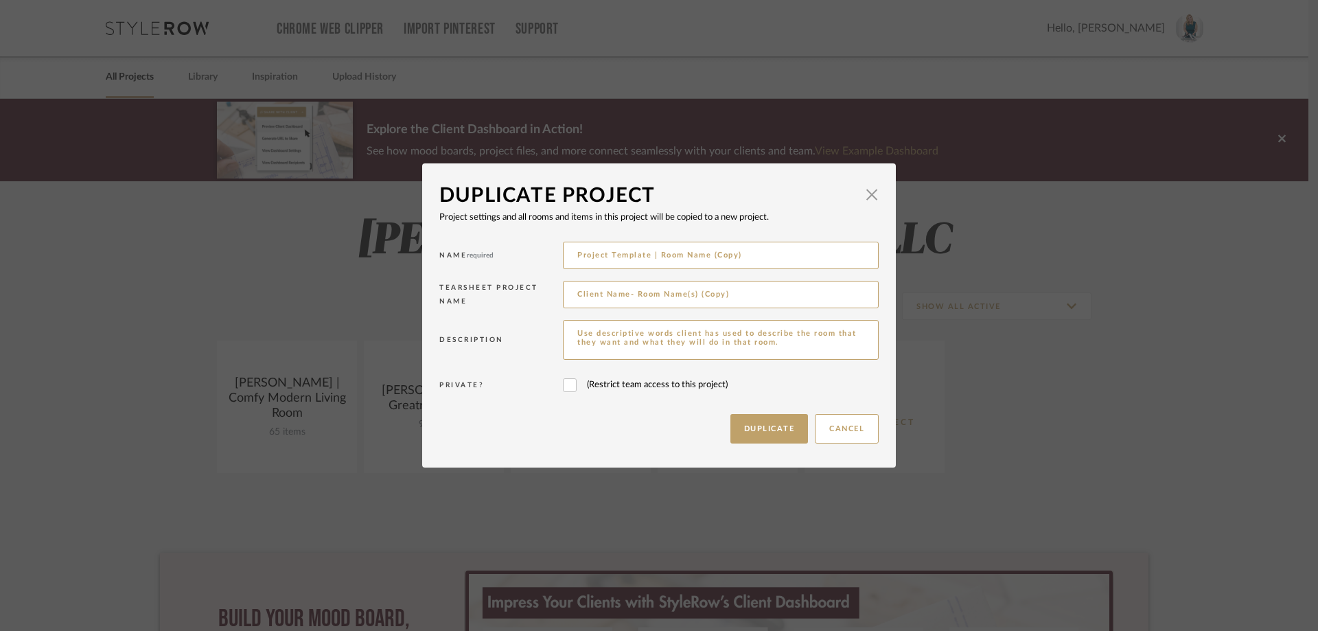
drag, startPoint x: 763, startPoint y: 258, endPoint x: 557, endPoint y: 268, distance: 206.9
click at [557, 268] on div "Name required Project Template | Room Name (Copy)" at bounding box center [658, 257] width 439 height 39
type input "Wruk"
drag, startPoint x: 782, startPoint y: 341, endPoint x: 547, endPoint y: 323, distance: 235.5
click at [547, 323] on div "Description Use descriptive words client has used to describe the room that the…" at bounding box center [658, 341] width 439 height 51
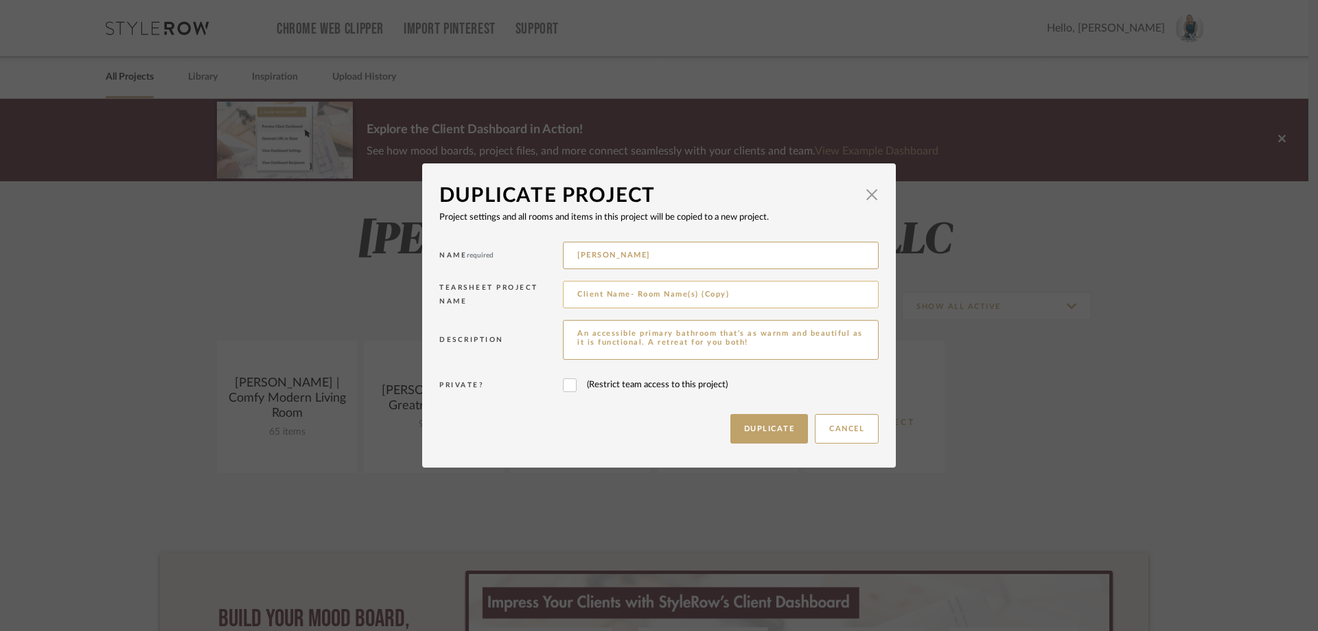
type textarea "An accessible primary bathroom that's as warnm and beautiful as it is functiona…"
drag, startPoint x: 739, startPoint y: 295, endPoint x: 540, endPoint y: 305, distance: 199.3
click at [540, 305] on div "Tearsheet Project Name Client Name- Room Name(s) (Copy)" at bounding box center [658, 296] width 439 height 39
click at [639, 295] on input "Wruk Primary bathroom" at bounding box center [721, 294] width 316 height 27
type input "Wruk Primary Bathroom"
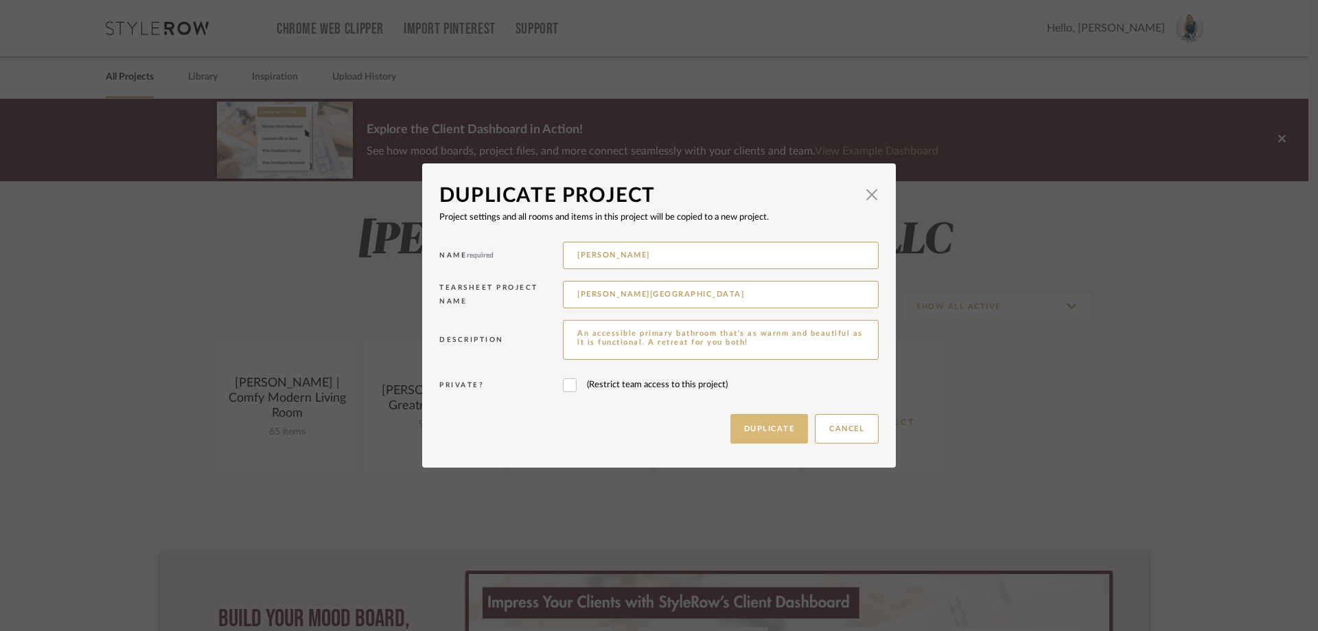
click at [770, 430] on button "Duplicate" at bounding box center [769, 429] width 78 height 30
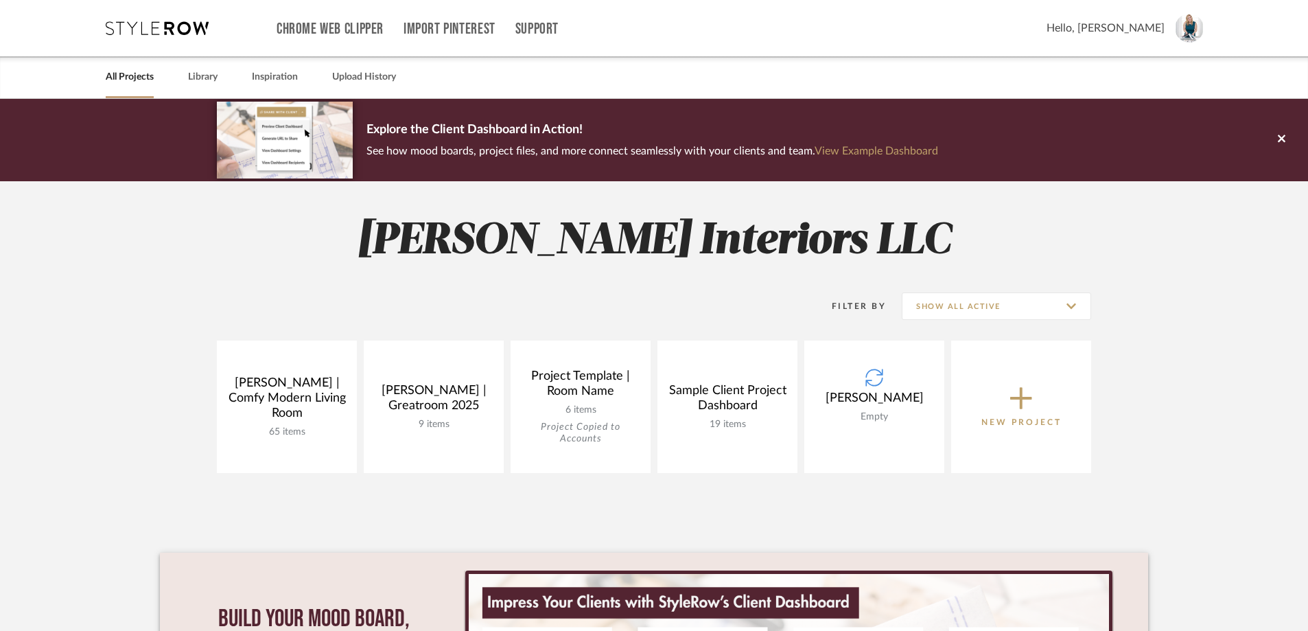
click at [906, 408] on project-collection-item "Wruk Empty View Budget Open Project" at bounding box center [875, 407] width 140 height 132
